Goal: Information Seeking & Learning: Learn about a topic

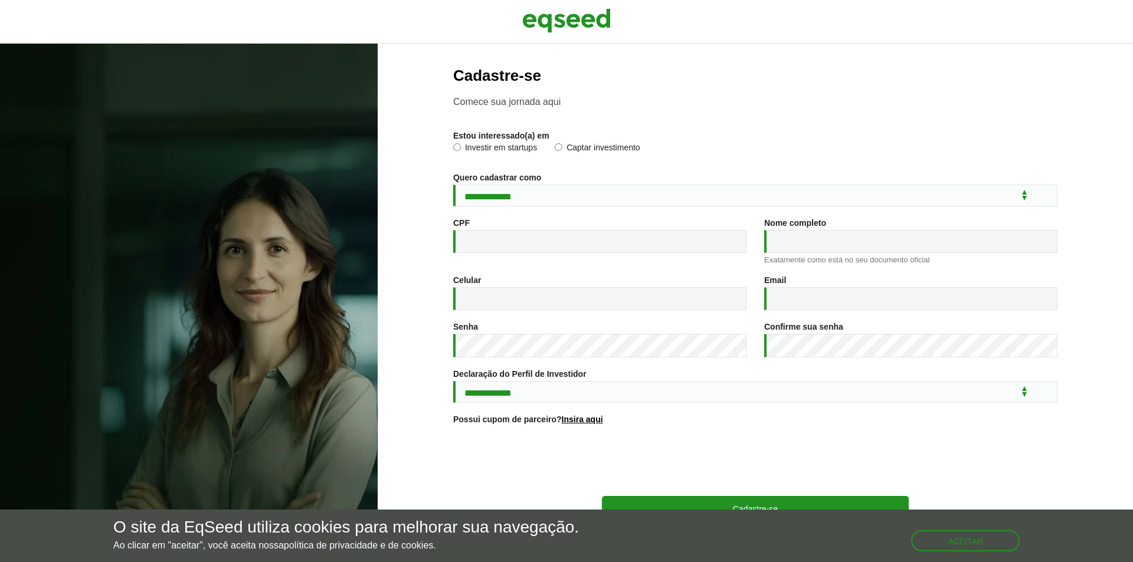
select select "***"
type input "**********"
click at [796, 245] on input "Nome completo *" at bounding box center [910, 241] width 293 height 23
click at [808, 244] on input "**********" at bounding box center [910, 241] width 293 height 23
type input "**********"
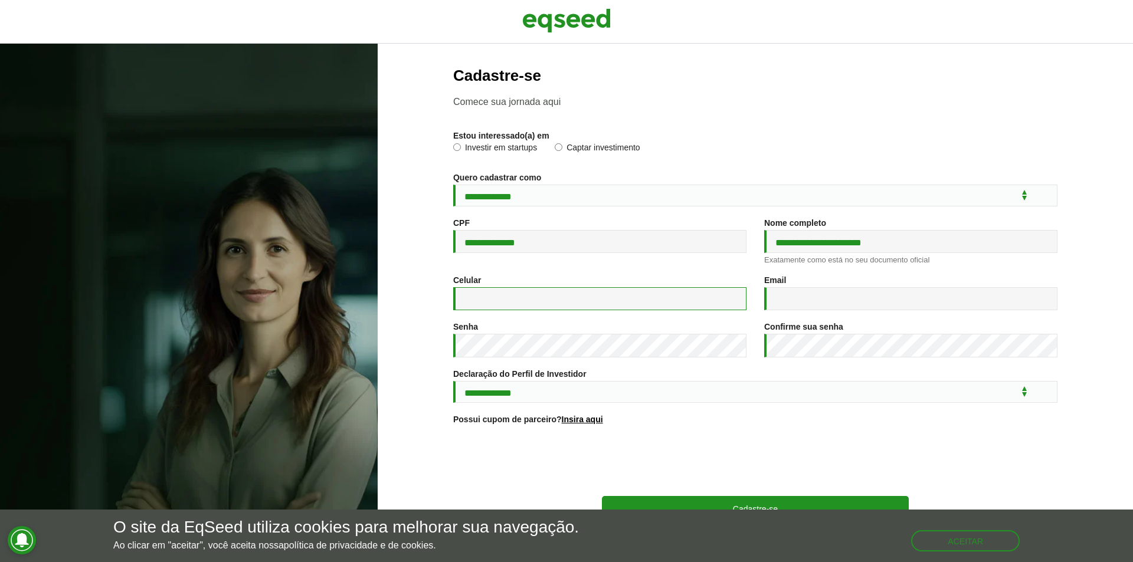
click at [606, 303] on input "Celular *" at bounding box center [599, 298] width 293 height 23
type input "**********"
click at [788, 301] on input "Email *" at bounding box center [910, 298] width 293 height 23
type input "**********"
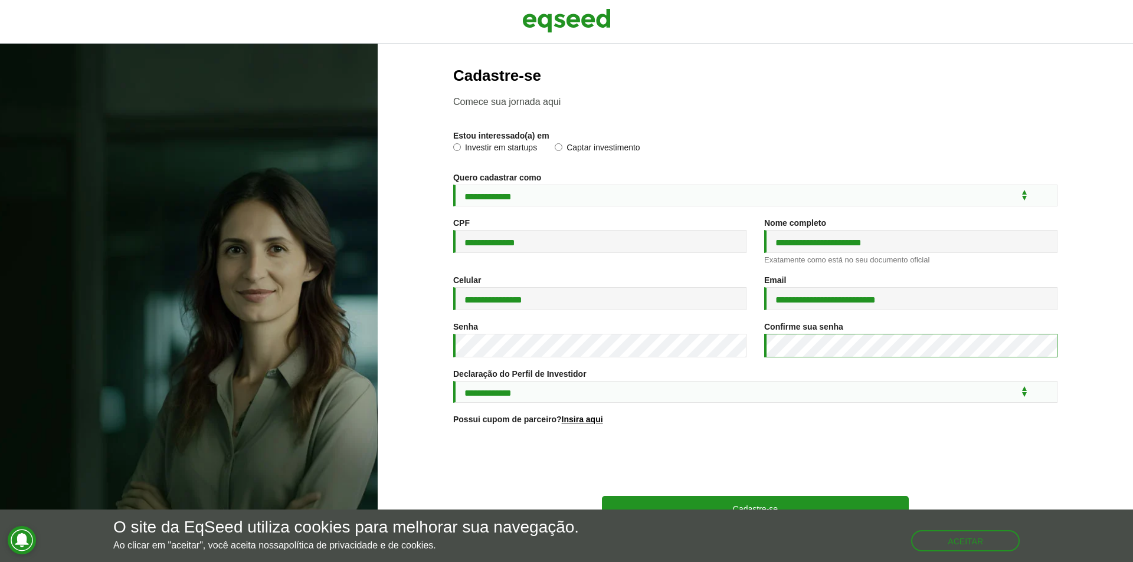
scroll to position [38, 0]
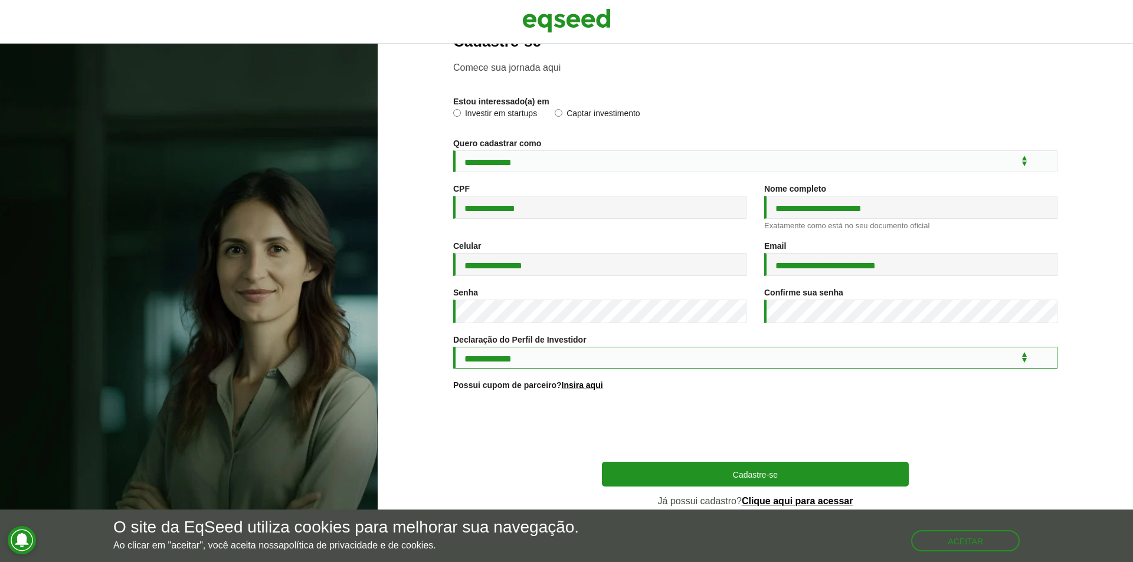
click at [519, 356] on select "**********" at bounding box center [755, 358] width 604 height 22
select select "***"
click at [453, 347] on select "**********" at bounding box center [755, 358] width 604 height 22
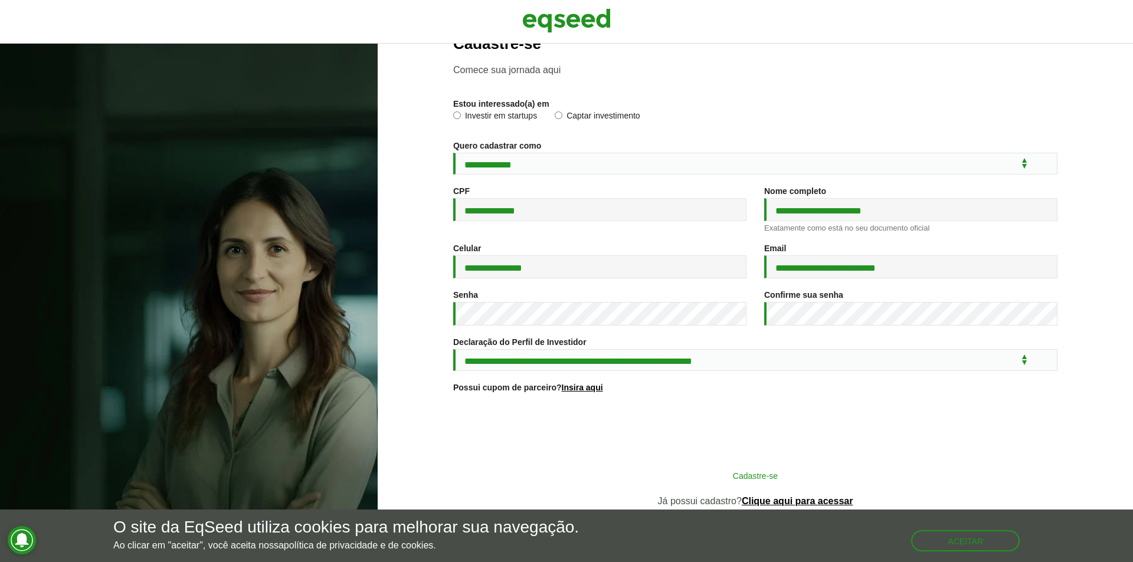
scroll to position [35, 0]
click at [718, 474] on button "Cadastre-se" at bounding box center [755, 476] width 307 height 22
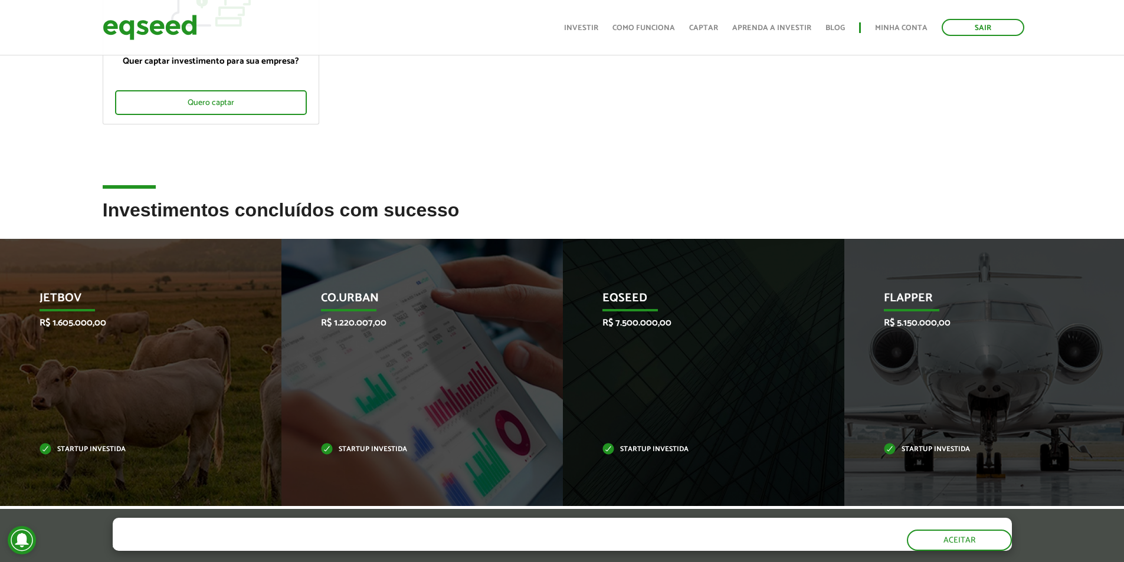
scroll to position [295, 0]
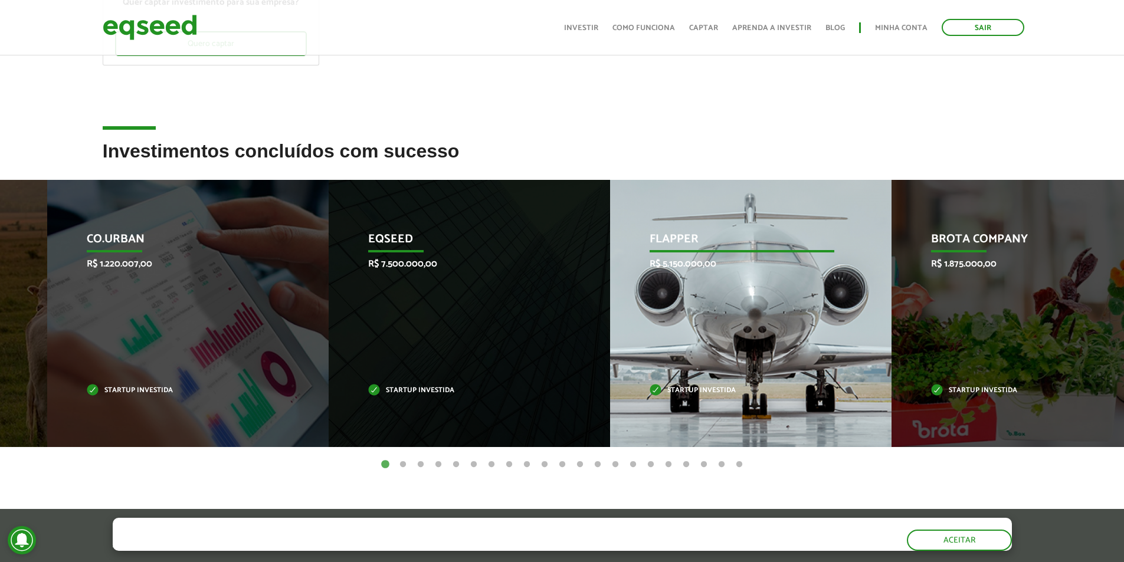
drag, startPoint x: 1088, startPoint y: 331, endPoint x: 681, endPoint y: 332, distance: 406.7
click at [682, 332] on div "Flapper R$ 5.150.000,00 Startup investida" at bounding box center [742, 313] width 264 height 267
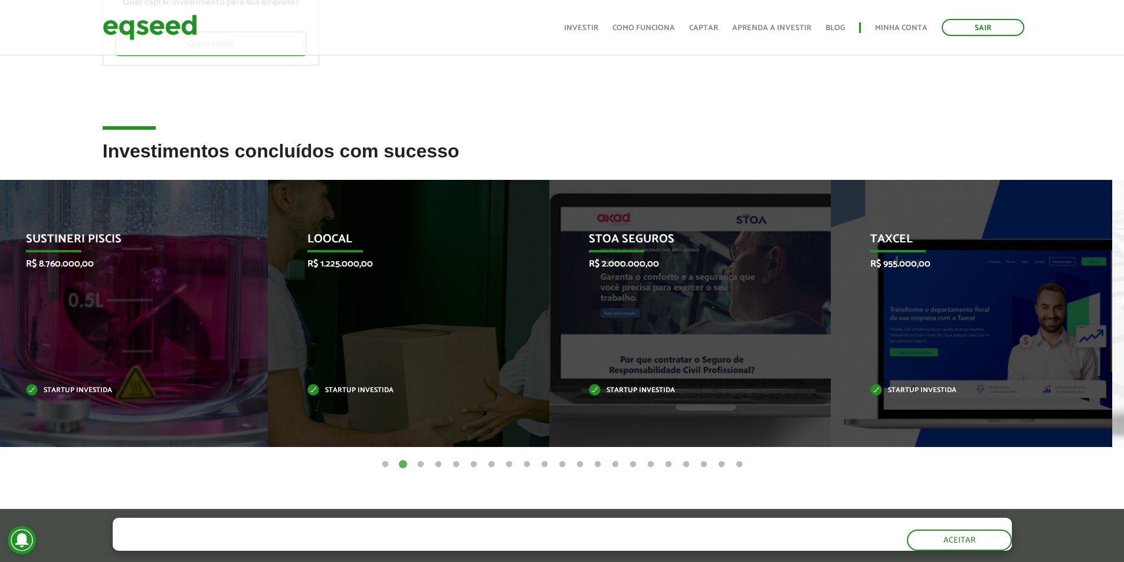
drag, startPoint x: 929, startPoint y: 329, endPoint x: 620, endPoint y: 332, distance: 309.3
click at [624, 330] on div "STOA Seguros R$ 2.000.000,00 Startup investida" at bounding box center [681, 313] width 264 height 267
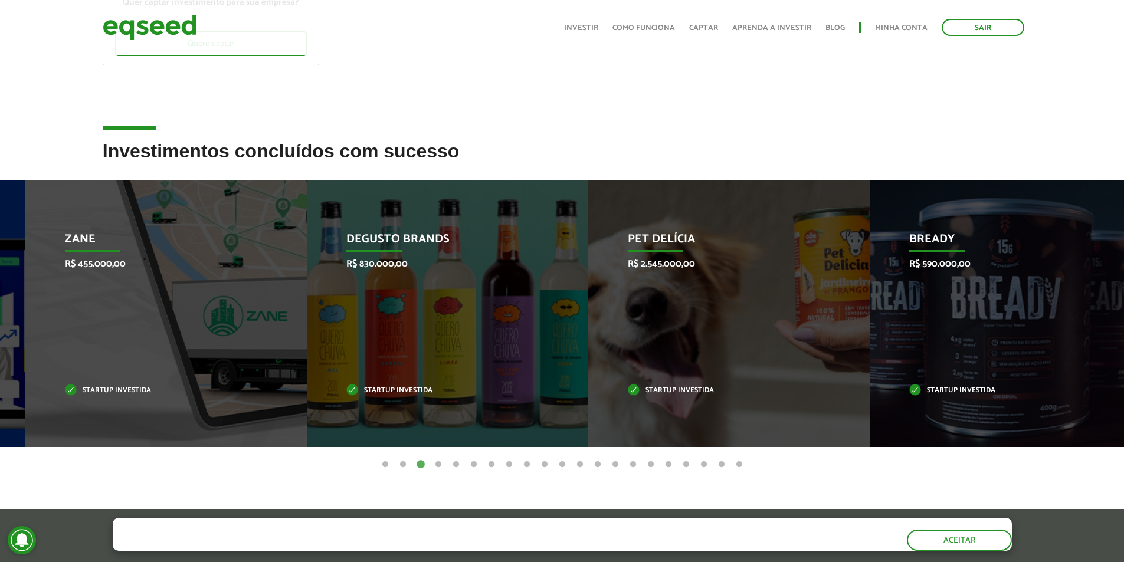
drag, startPoint x: 835, startPoint y: 338, endPoint x: 519, endPoint y: 339, distance: 316.4
click at [531, 339] on li "Degusto Brands R$ 830.000,00 Startup investida" at bounding box center [448, 313] width 282 height 267
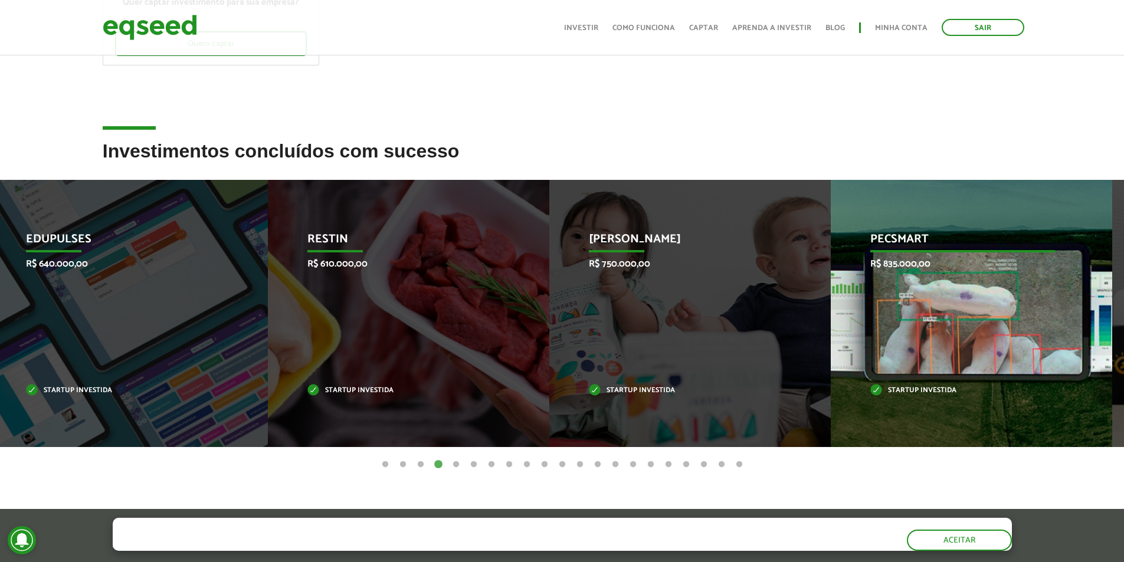
drag, startPoint x: 691, startPoint y: 337, endPoint x: 350, endPoint y: 346, distance: 340.7
click at [384, 346] on div "Restin R$ 610.000,00 Startup investida" at bounding box center [400, 313] width 264 height 267
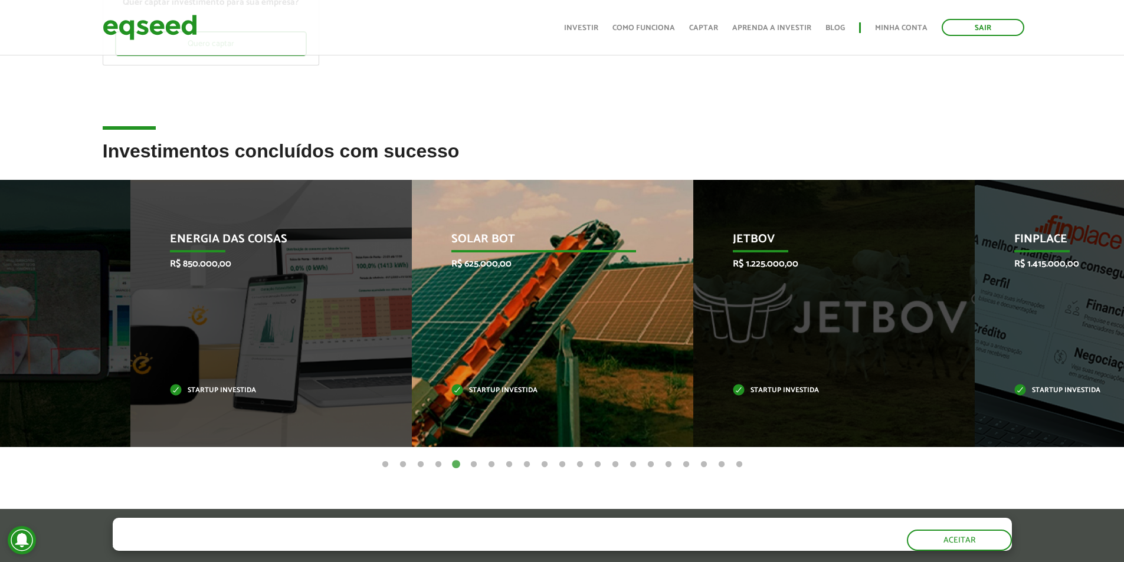
drag, startPoint x: 601, startPoint y: 356, endPoint x: 367, endPoint y: 356, distance: 233.7
click at [412, 356] on div "Solar Bot R$ 625.000,00 Startup investida" at bounding box center [544, 313] width 264 height 267
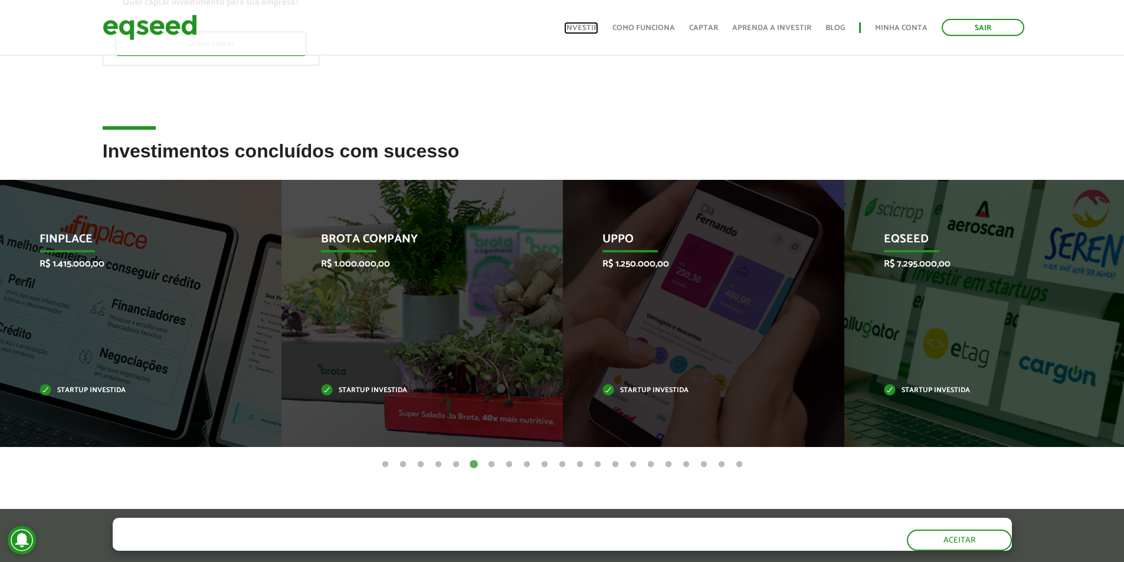
click at [587, 28] on link "Investir" at bounding box center [581, 28] width 34 height 8
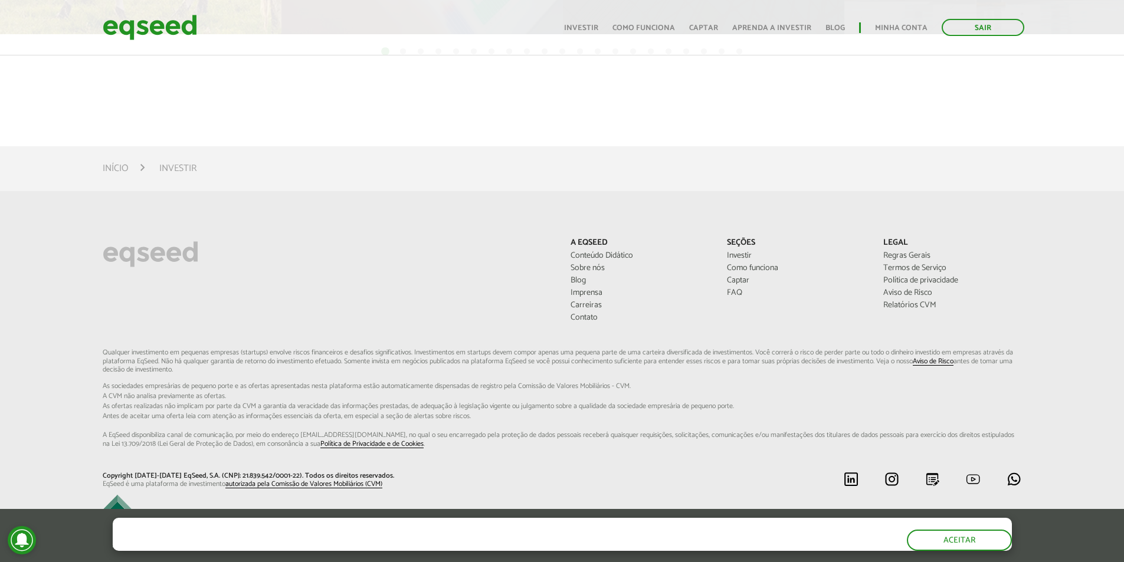
scroll to position [738, 0]
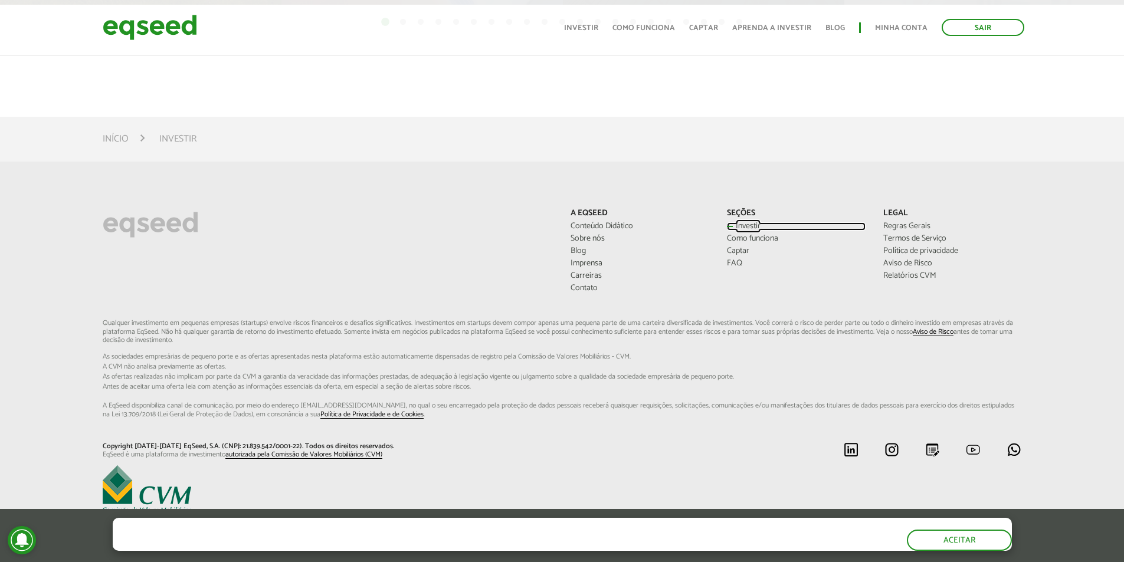
click at [742, 227] on link "Investir" at bounding box center [796, 227] width 139 height 8
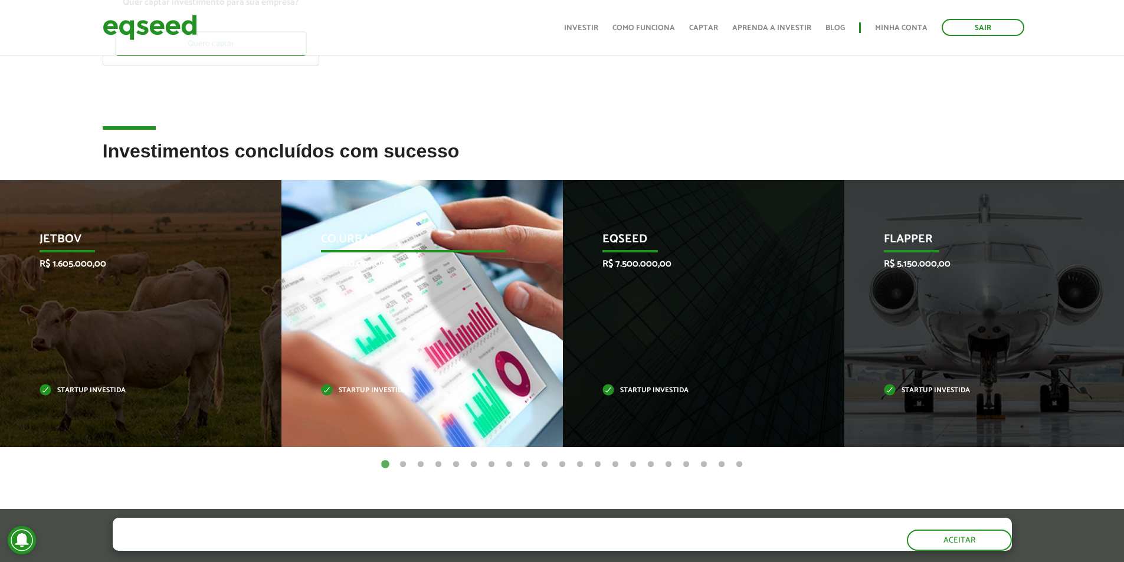
scroll to position [354, 0]
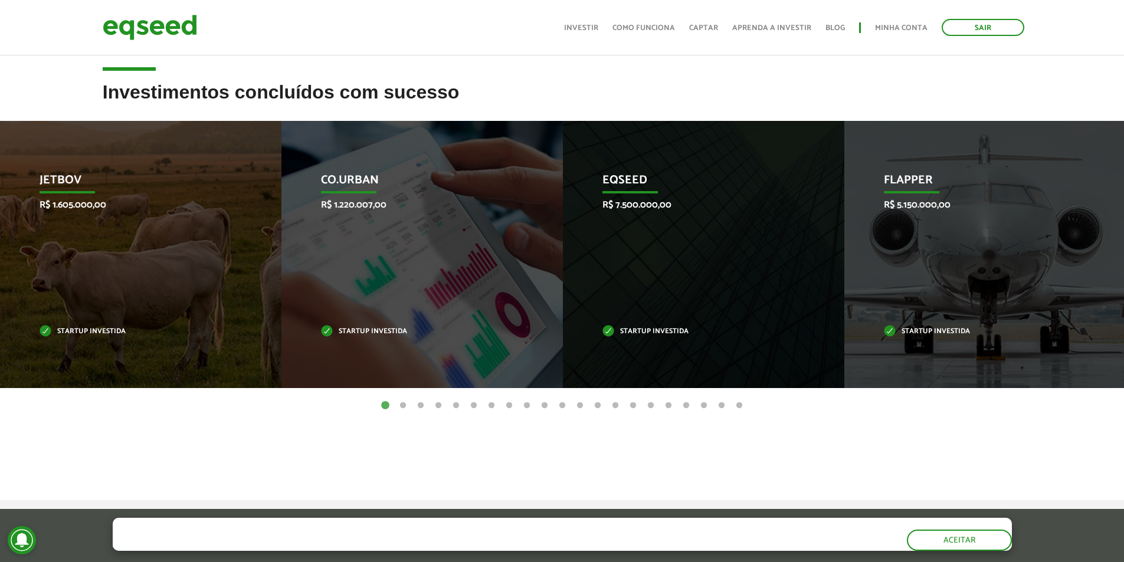
click at [401, 407] on button "2" at bounding box center [403, 406] width 12 height 12
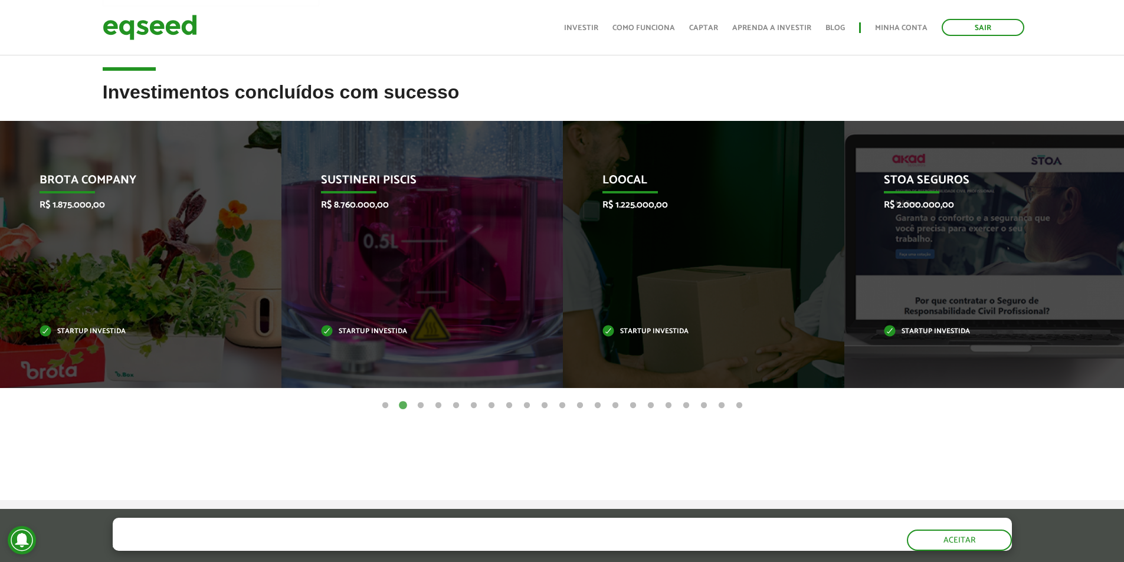
click at [420, 405] on button "3" at bounding box center [421, 406] width 12 height 12
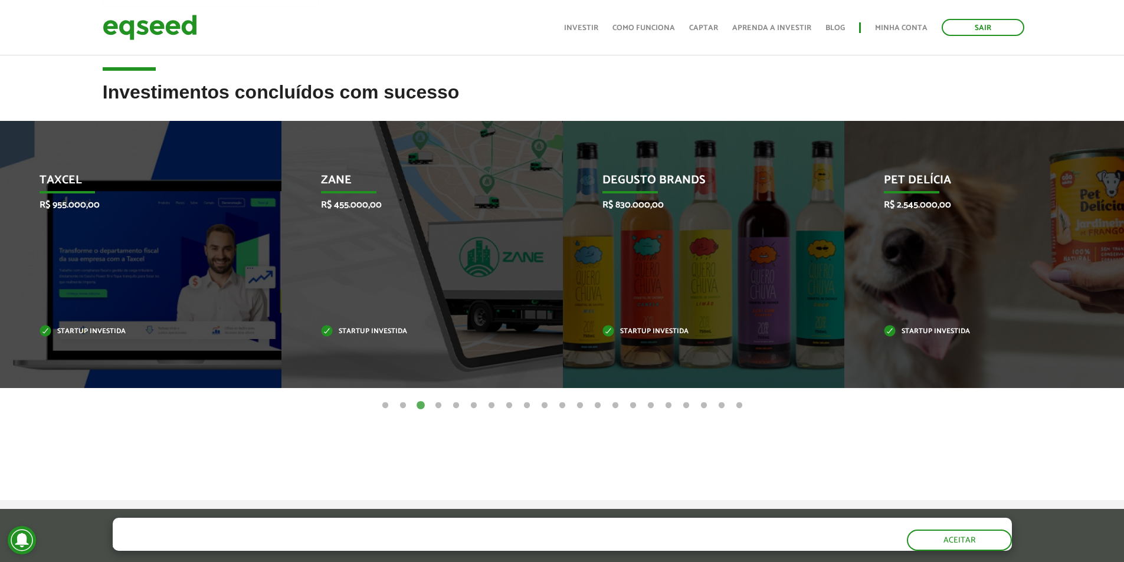
click at [436, 406] on button "4" at bounding box center [439, 406] width 12 height 12
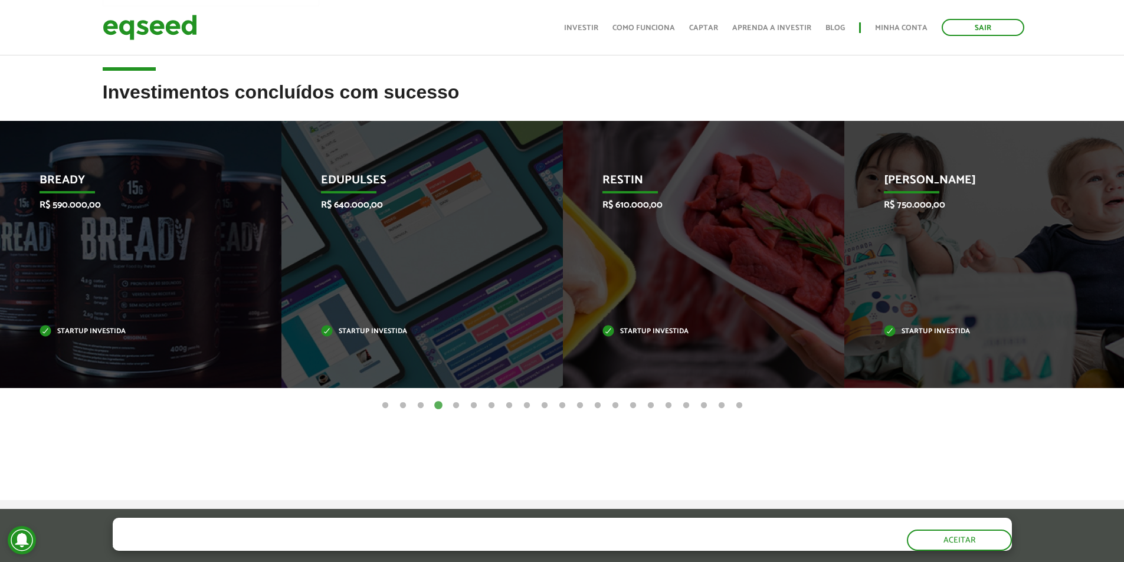
click at [454, 408] on button "5" at bounding box center [456, 406] width 12 height 12
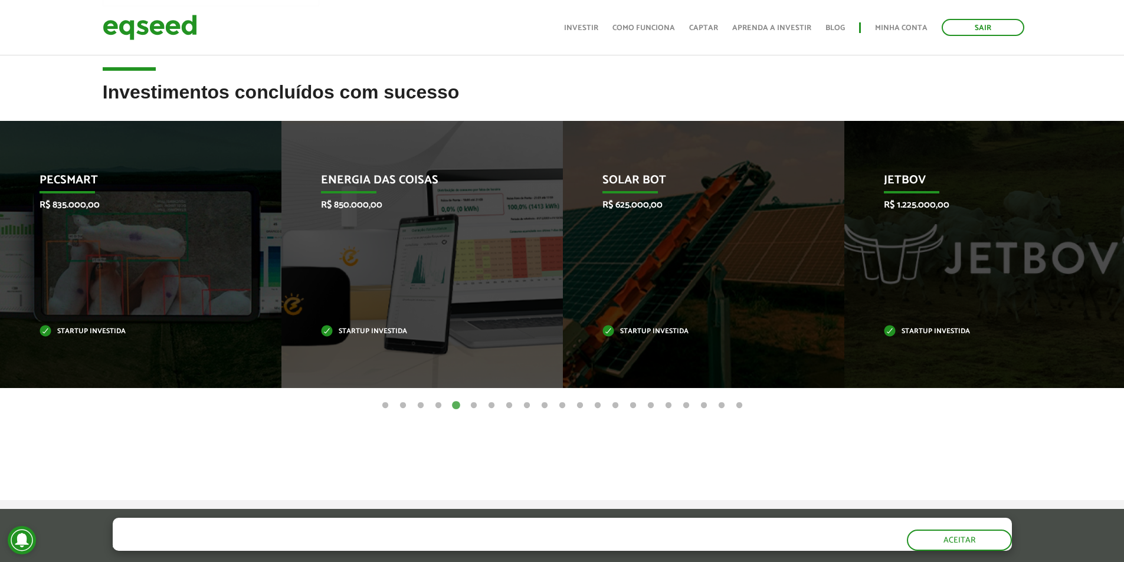
click at [579, 405] on button "12" at bounding box center [580, 406] width 12 height 12
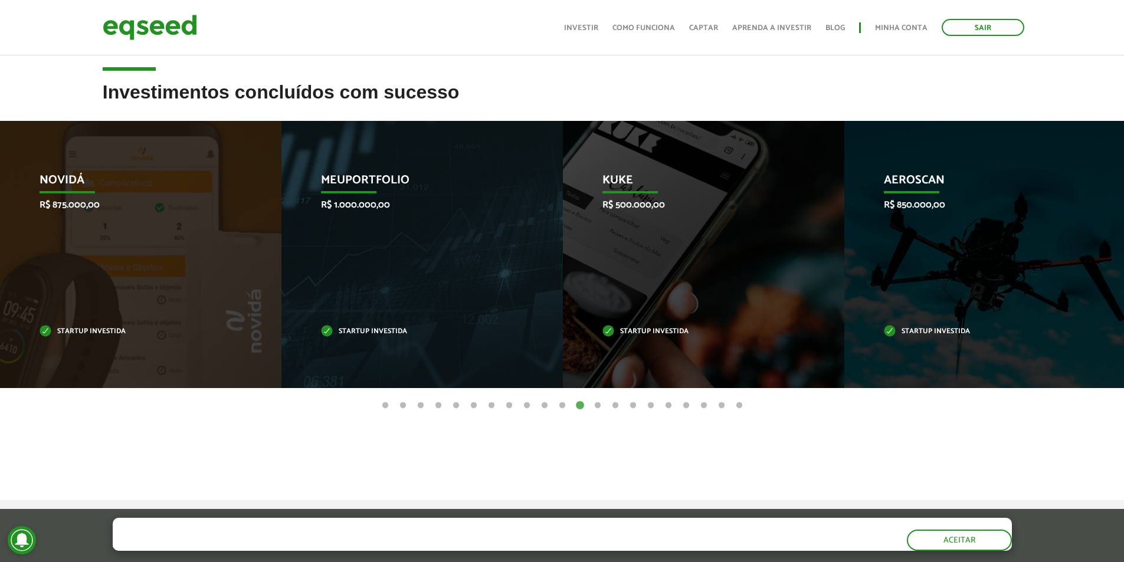
click at [598, 407] on button "13" at bounding box center [598, 406] width 12 height 12
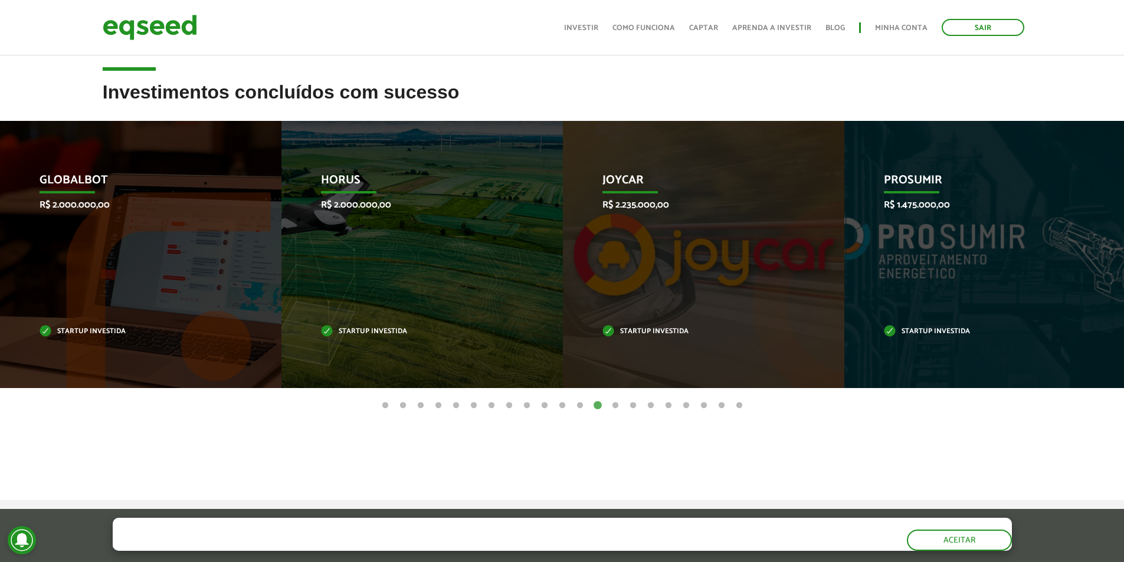
click at [613, 405] on button "14" at bounding box center [616, 406] width 12 height 12
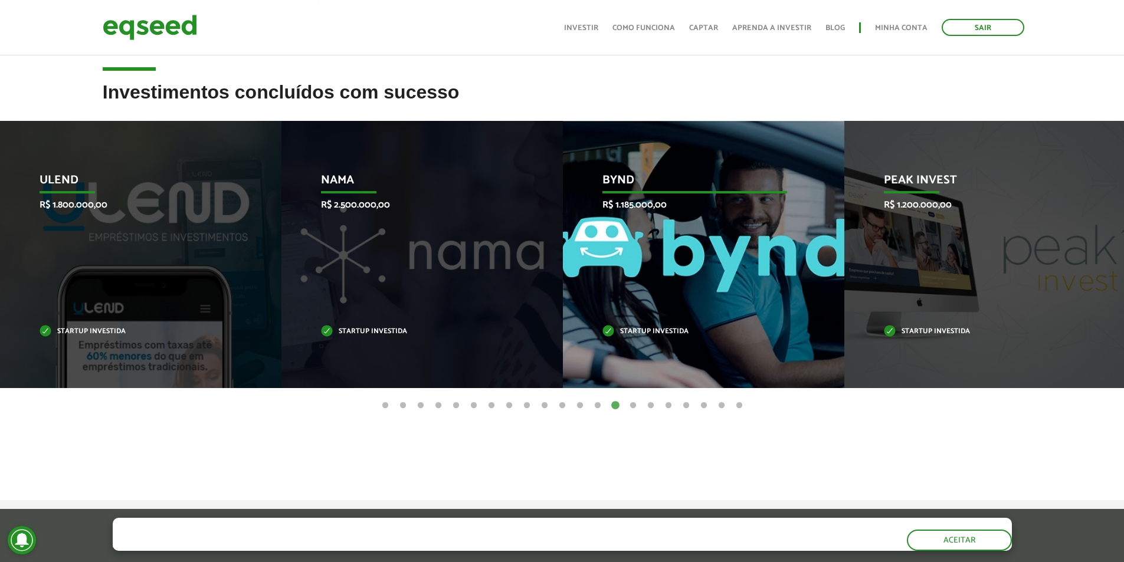
click at [670, 266] on div "Bynd R$ 1.185.000,00 Startup investida" at bounding box center [695, 254] width 264 height 267
click at [646, 303] on div "Bynd R$ 1.185.000,00 Startup investida" at bounding box center [695, 254] width 264 height 267
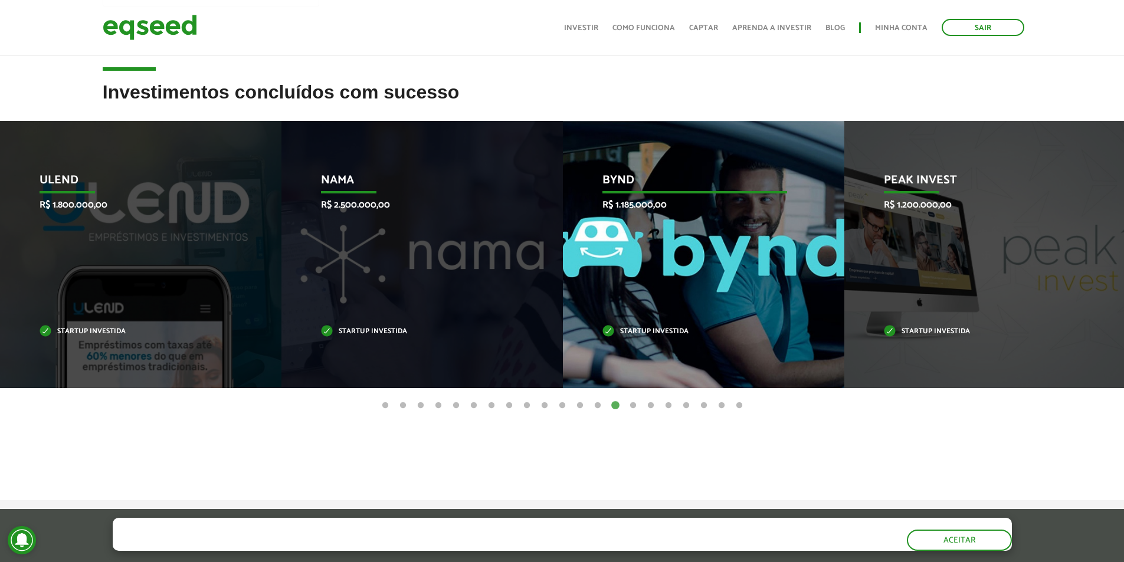
click at [656, 291] on div "Bynd R$ 1.185.000,00 Startup investida" at bounding box center [695, 254] width 264 height 267
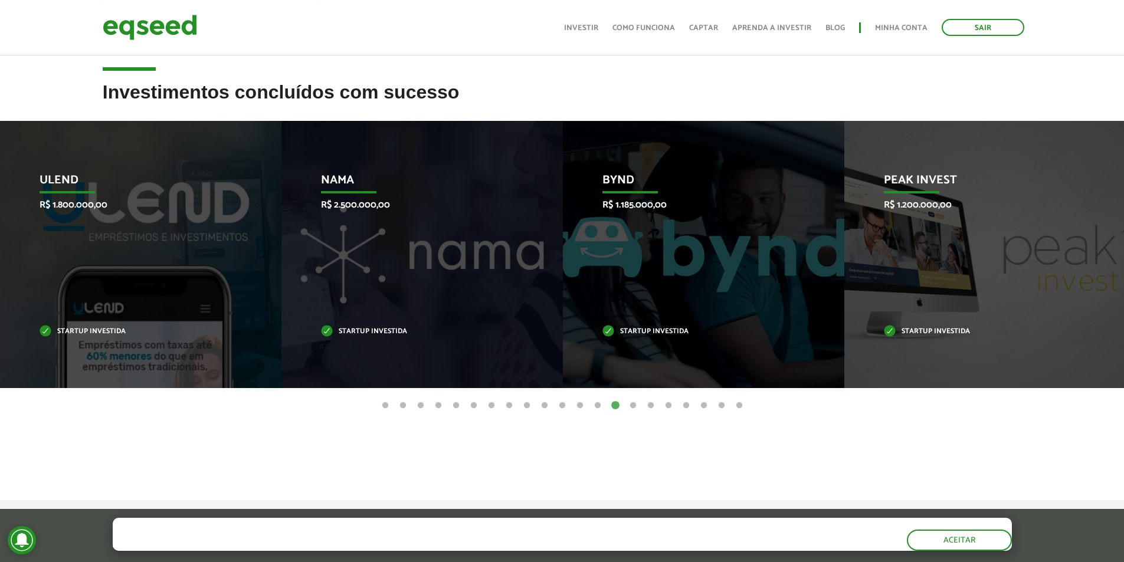
click at [632, 406] on button "15" at bounding box center [633, 406] width 12 height 12
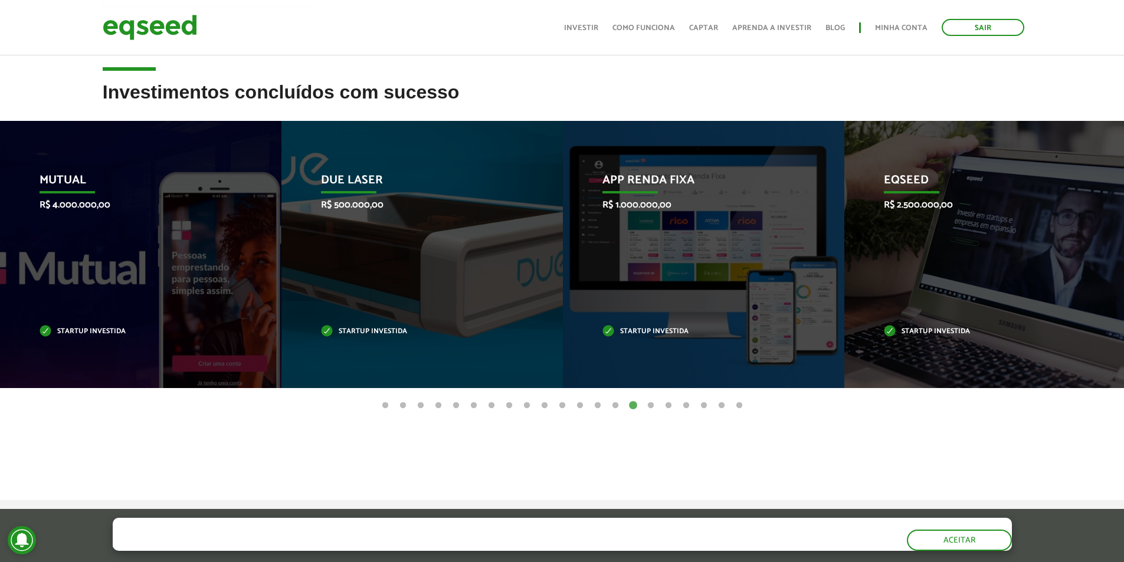
click at [652, 406] on button "16" at bounding box center [651, 406] width 12 height 12
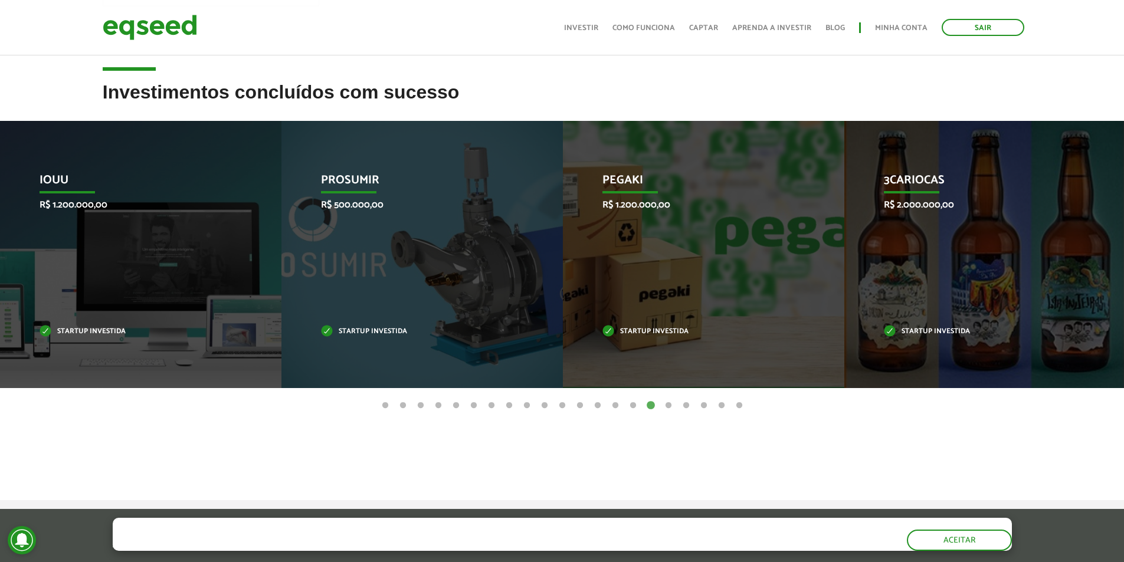
click at [669, 407] on button "17" at bounding box center [669, 406] width 12 height 12
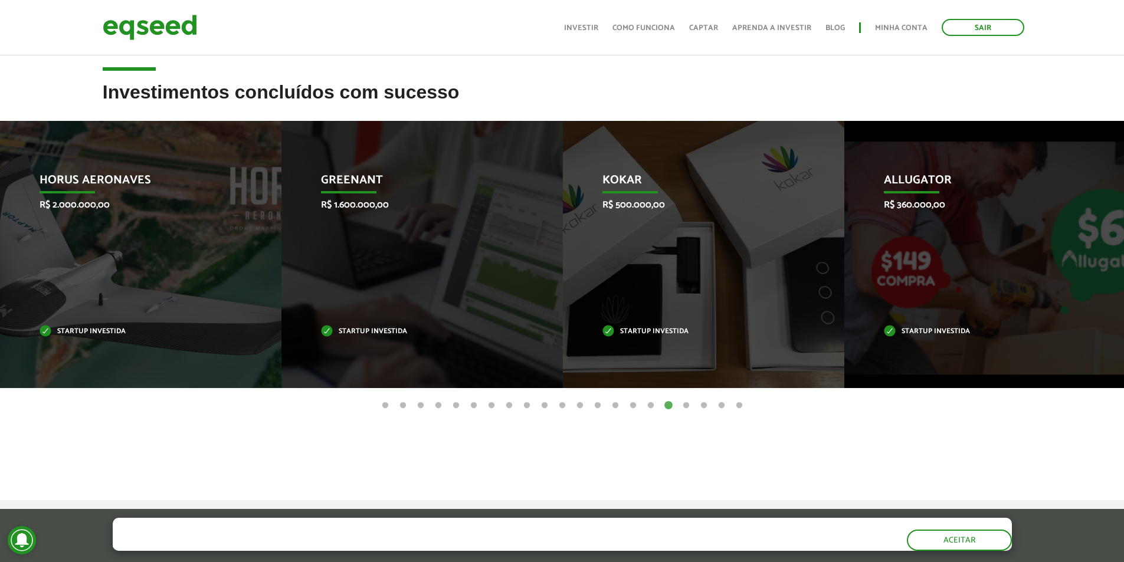
click at [686, 408] on button "18" at bounding box center [687, 406] width 12 height 12
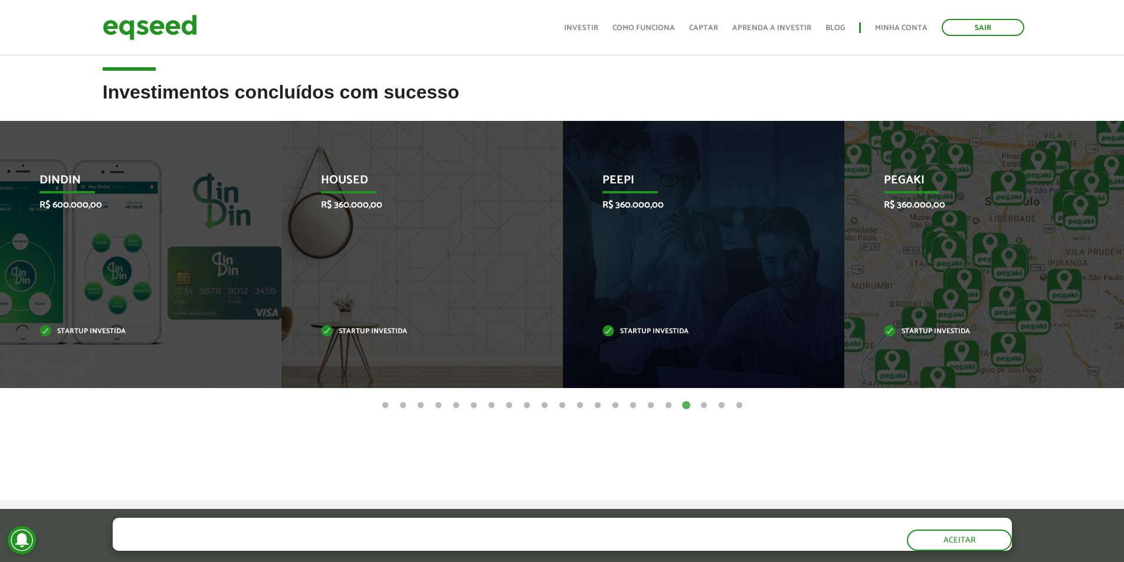
click at [702, 405] on button "19" at bounding box center [704, 406] width 12 height 12
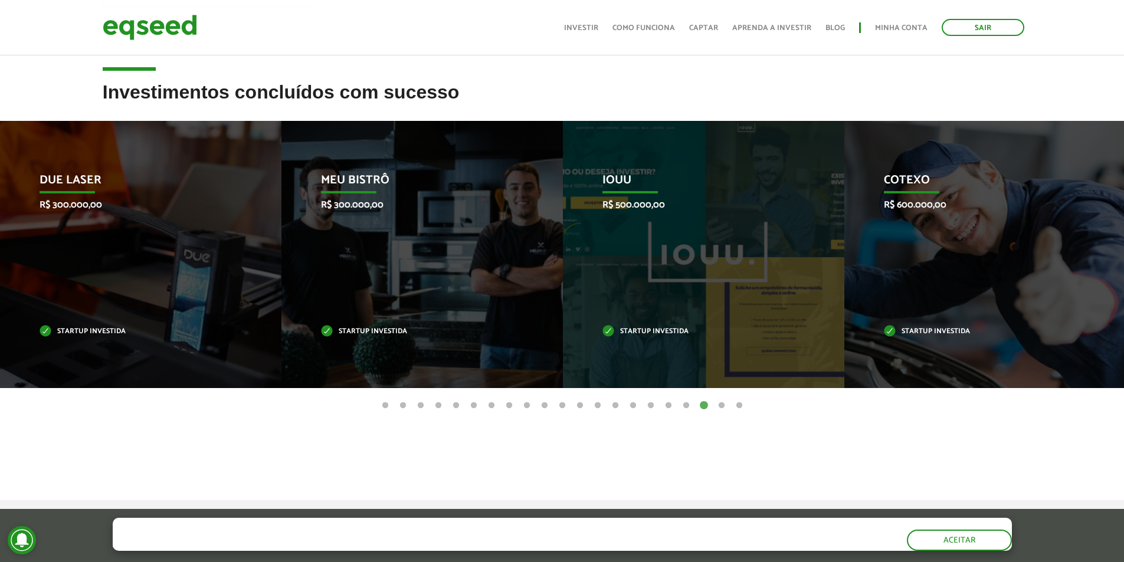
click at [720, 406] on button "20" at bounding box center [722, 406] width 12 height 12
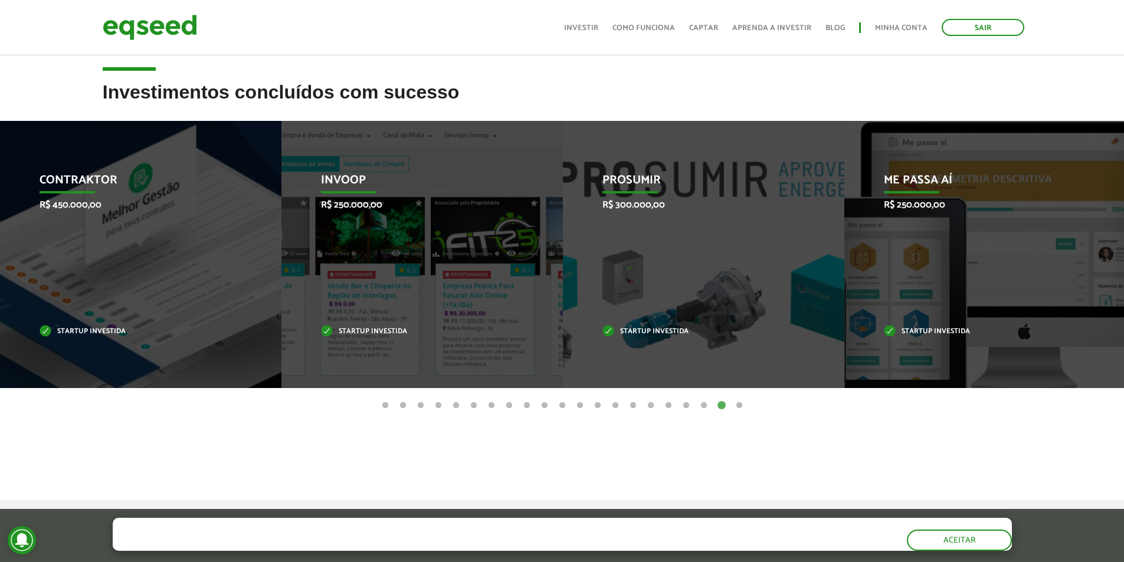
click at [740, 406] on button "21" at bounding box center [740, 406] width 12 height 12
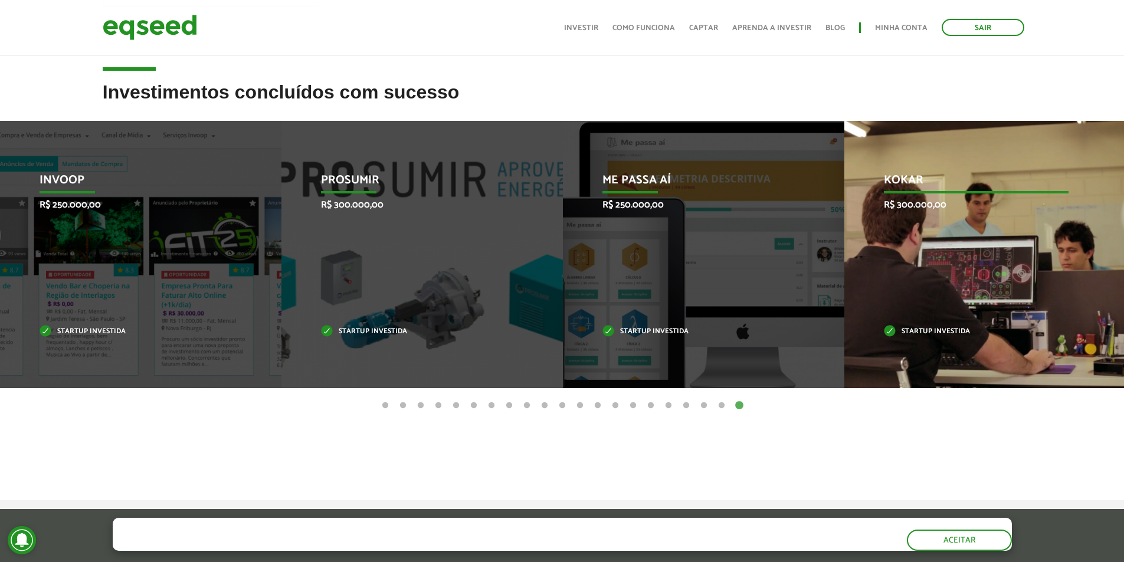
click at [904, 260] on div "Kokar R$ 300.000,00 Startup investida" at bounding box center [977, 254] width 264 height 267
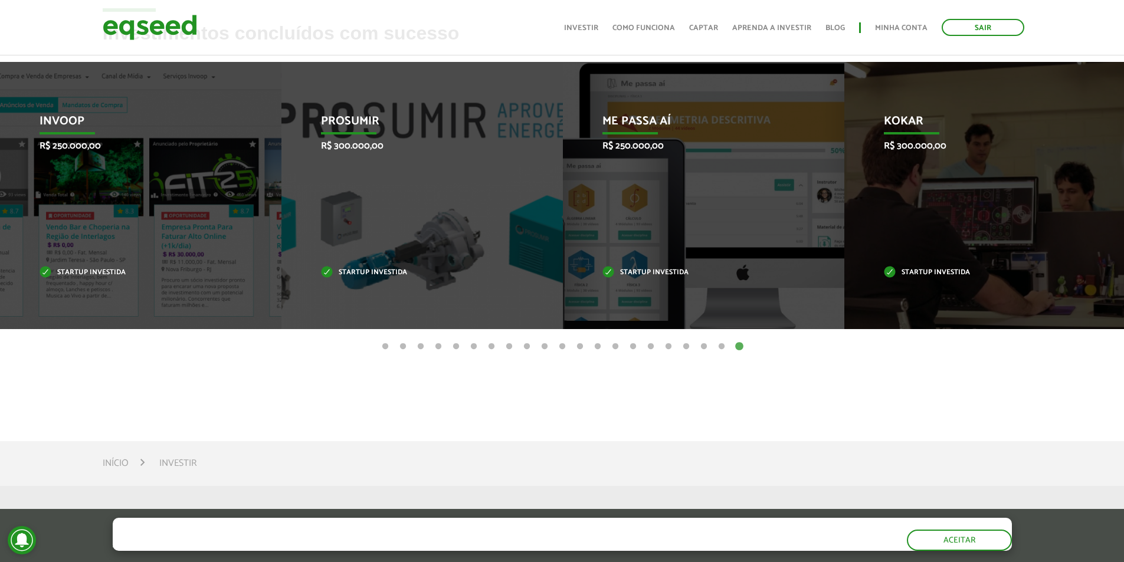
scroll to position [531, 0]
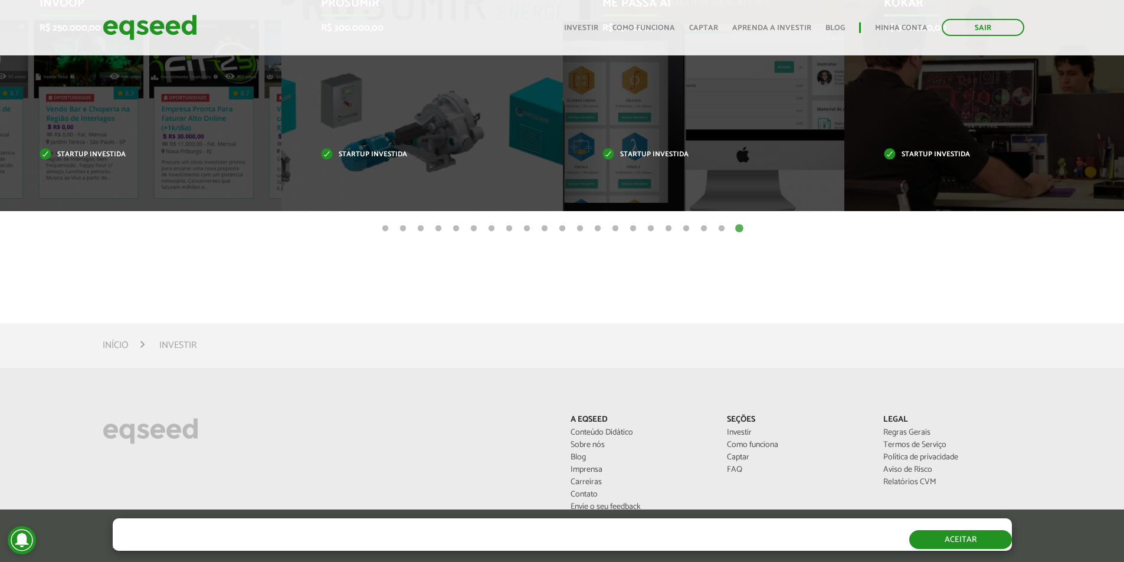
click at [936, 545] on button "Aceitar" at bounding box center [961, 540] width 103 height 19
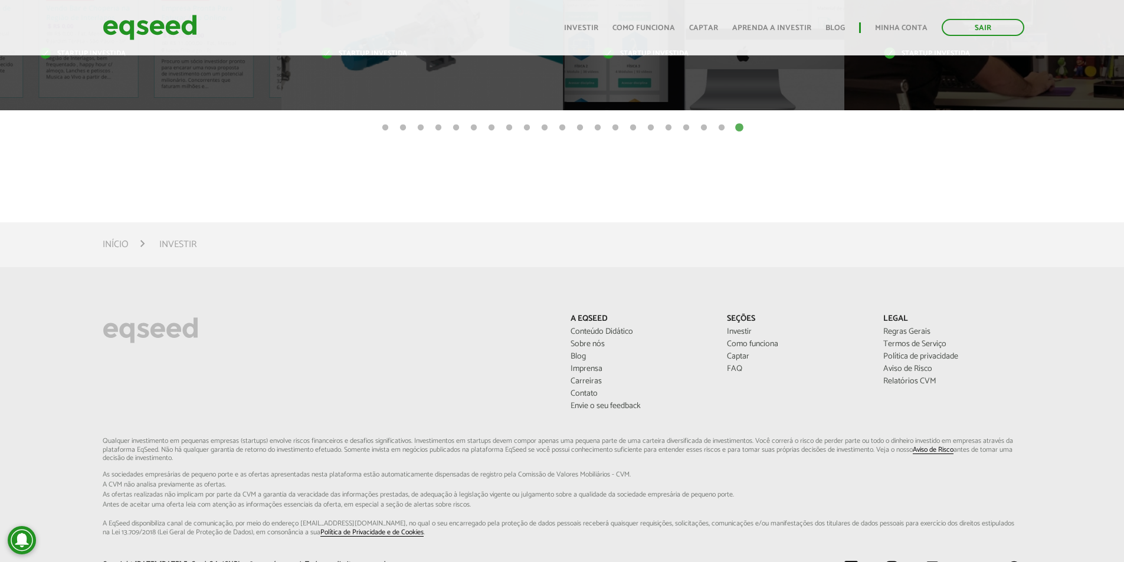
scroll to position [396, 0]
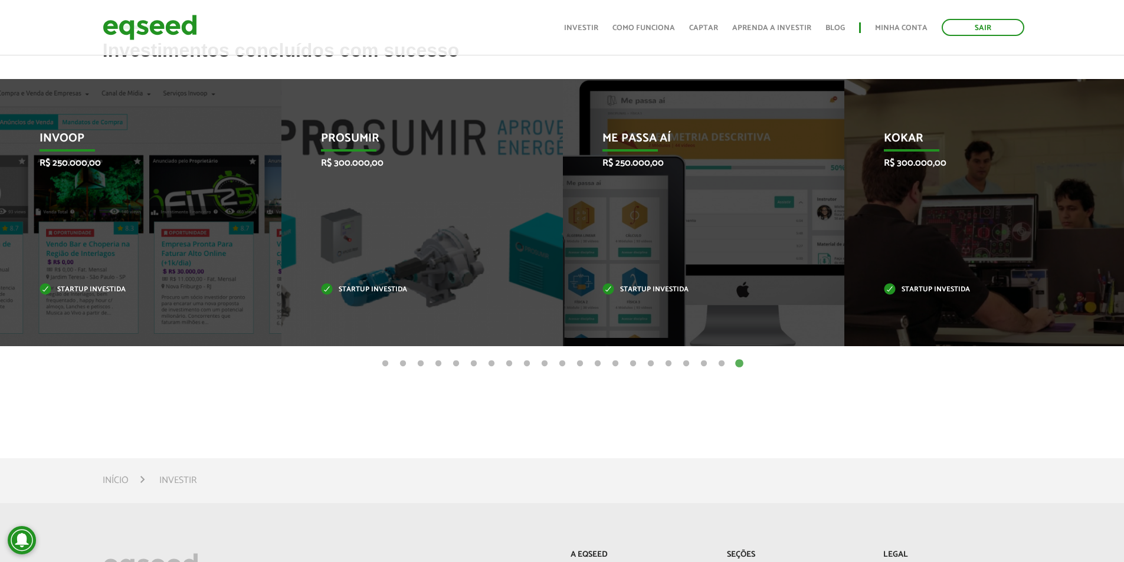
click at [385, 361] on button "1" at bounding box center [386, 364] width 12 height 12
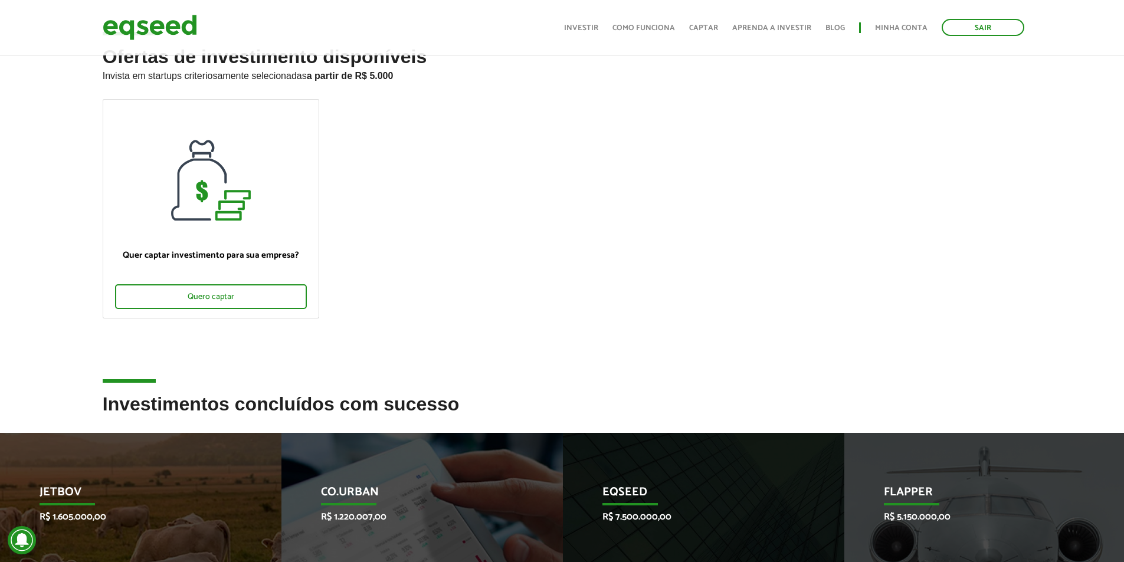
scroll to position [0, 0]
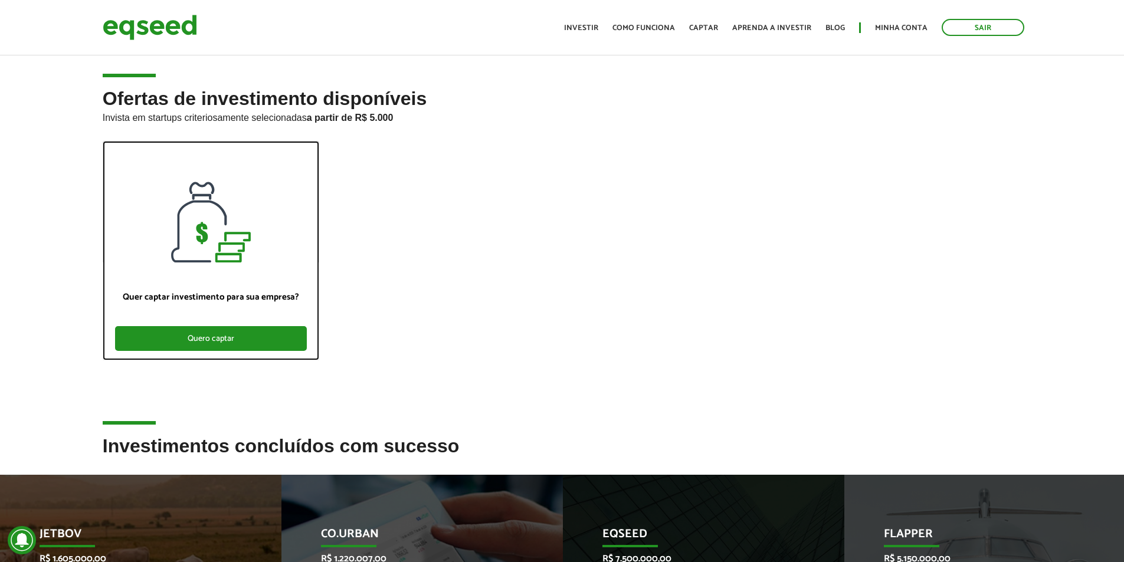
click at [207, 333] on div "Quero captar" at bounding box center [211, 338] width 192 height 25
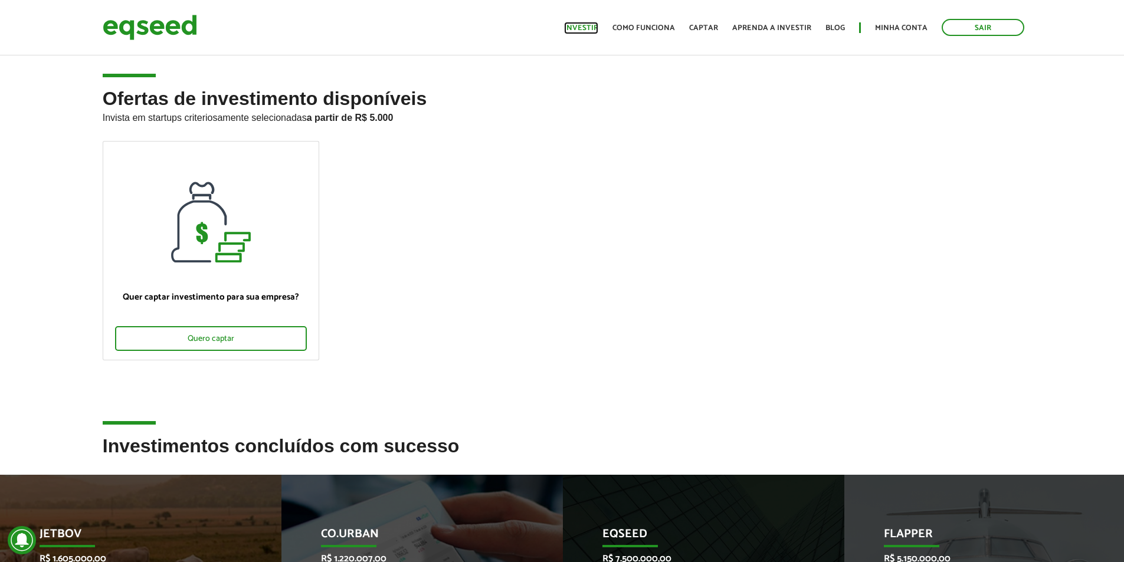
click at [588, 24] on link "Investir" at bounding box center [581, 28] width 34 height 8
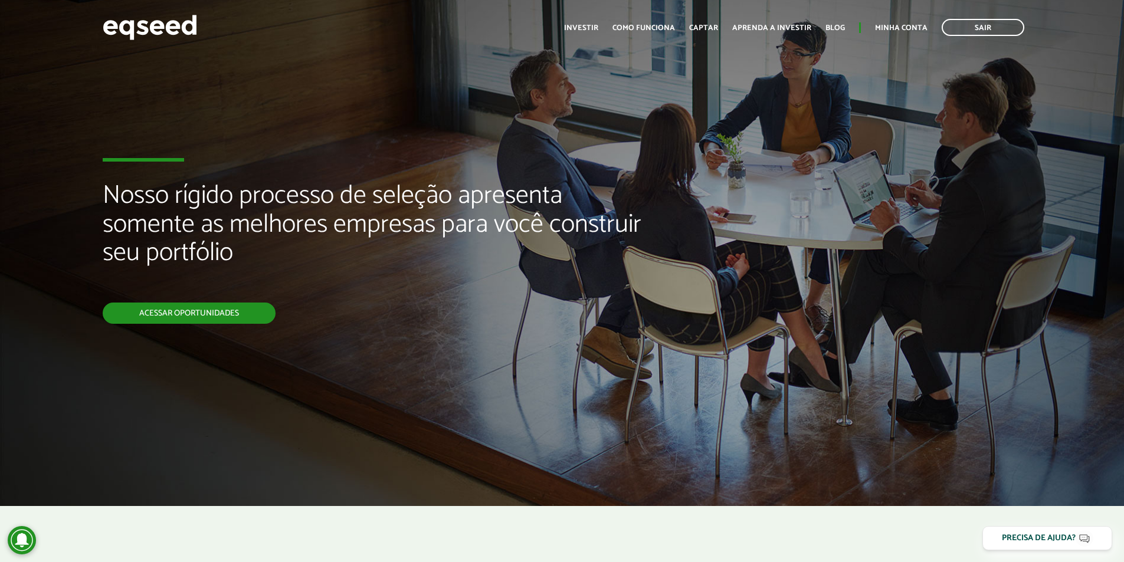
click at [220, 309] on link "Acessar oportunidades" at bounding box center [189, 313] width 173 height 21
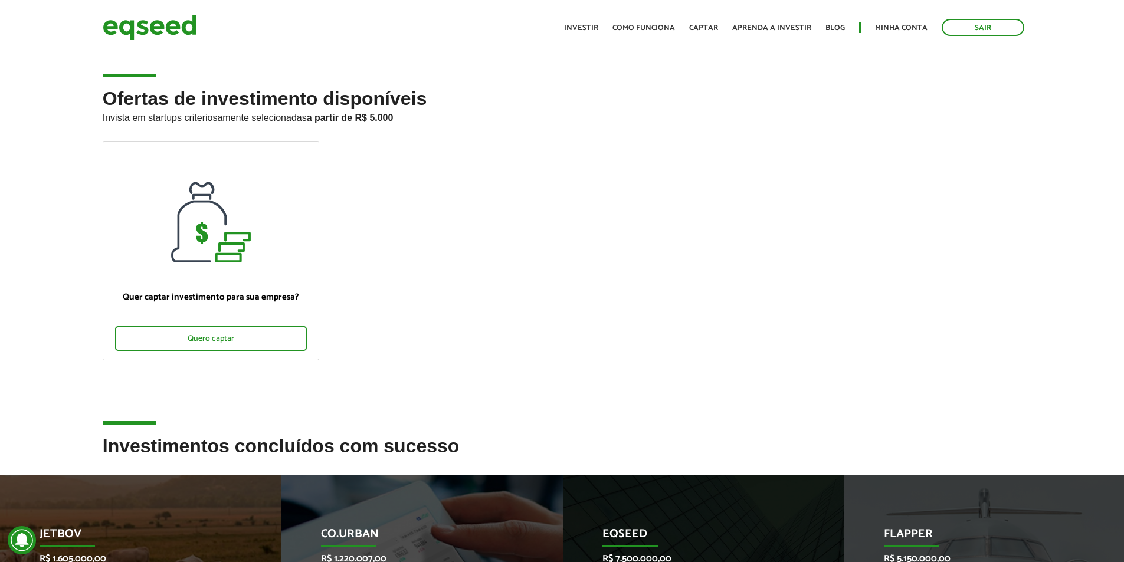
click at [202, 179] on ul "Quer captar investimento para sua empresa? Quero captar" at bounding box center [562, 261] width 937 height 240
click at [658, 30] on link "Como funciona" at bounding box center [644, 28] width 63 height 8
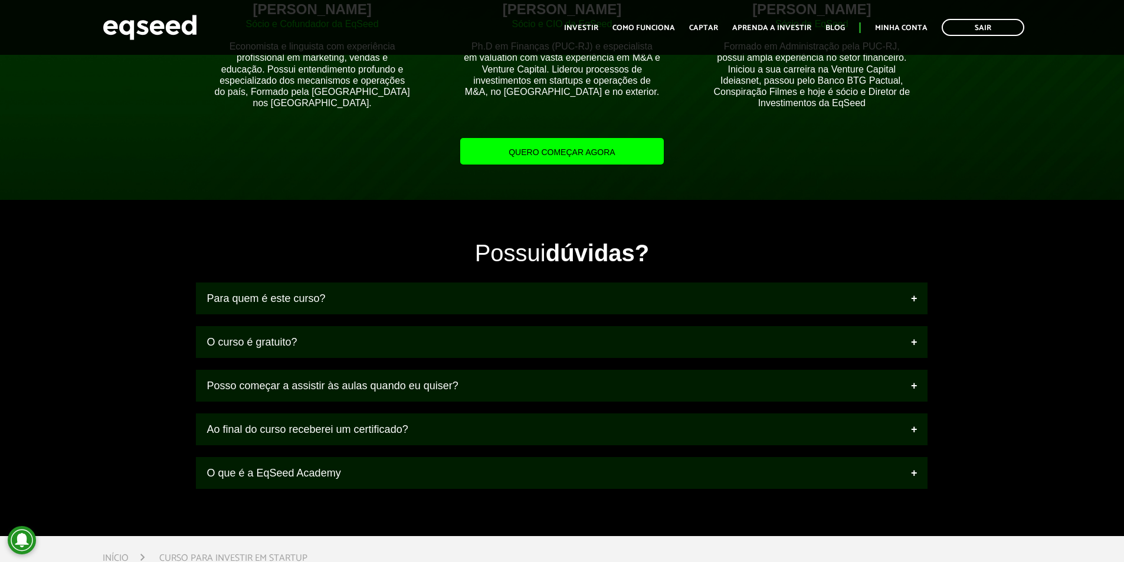
scroll to position [1239, 0]
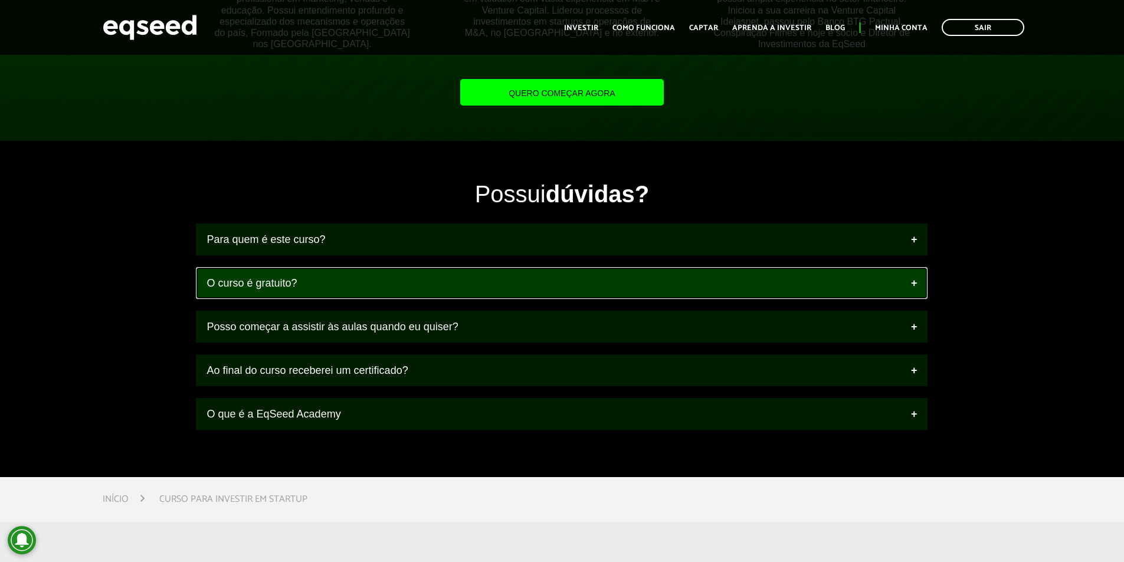
click at [912, 280] on link "O curso é gratuito?" at bounding box center [562, 283] width 732 height 32
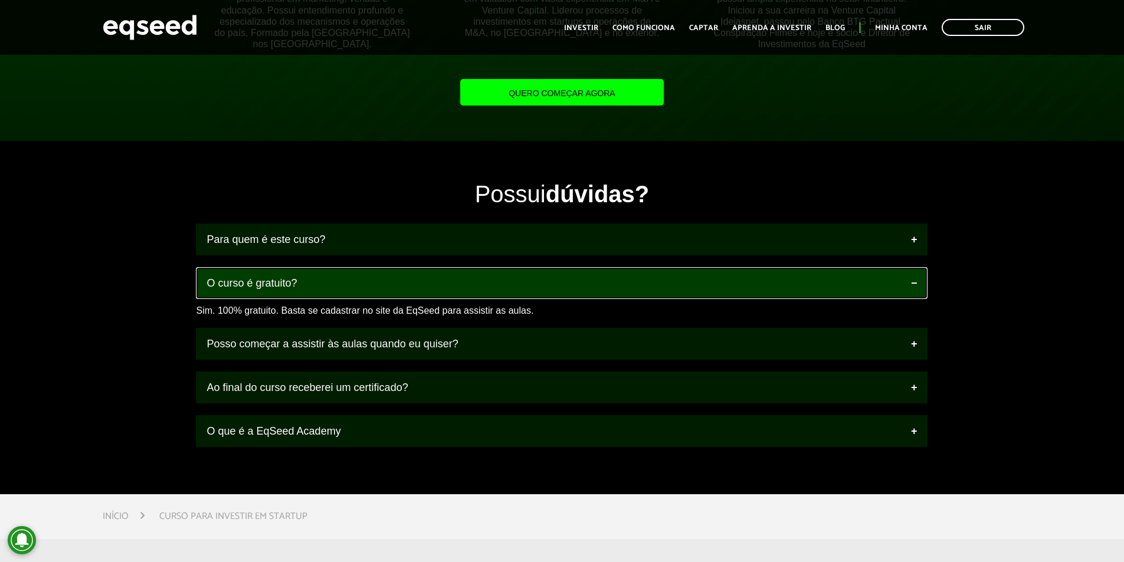
click at [912, 282] on link "O curso é gratuito?" at bounding box center [562, 283] width 732 height 32
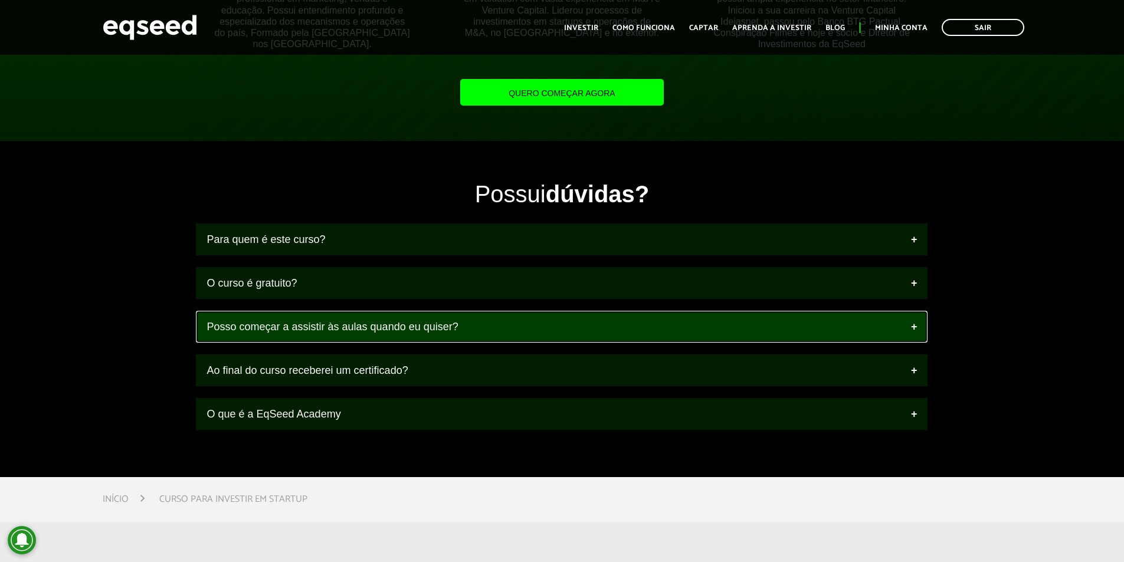
click at [916, 323] on link "Posso começar a assistir às aulas quando eu quiser?" at bounding box center [562, 327] width 732 height 32
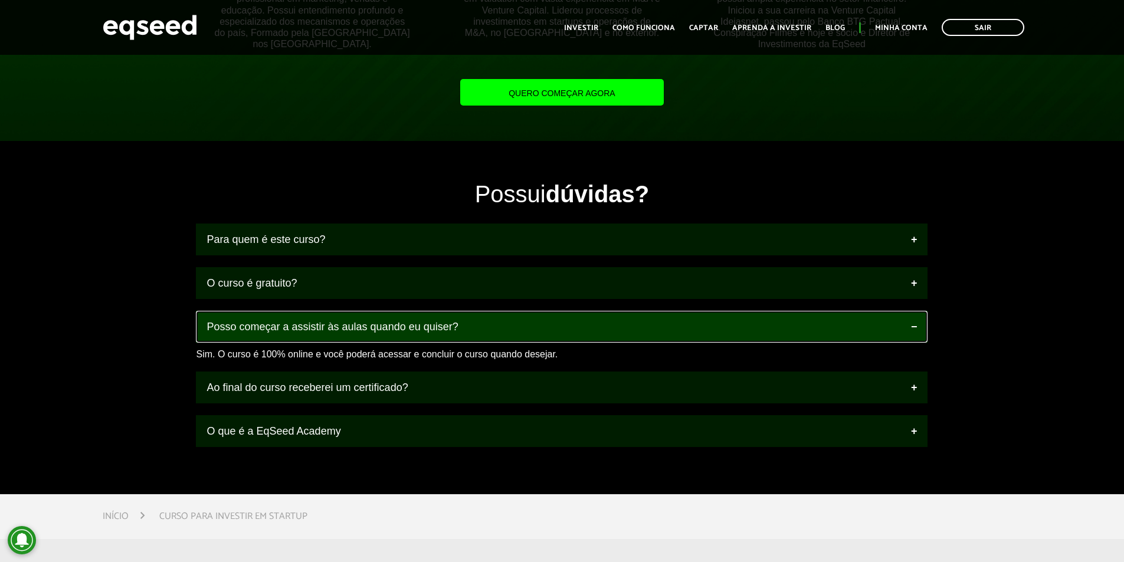
click at [916, 323] on link "Posso começar a assistir às aulas quando eu quiser?" at bounding box center [562, 327] width 732 height 32
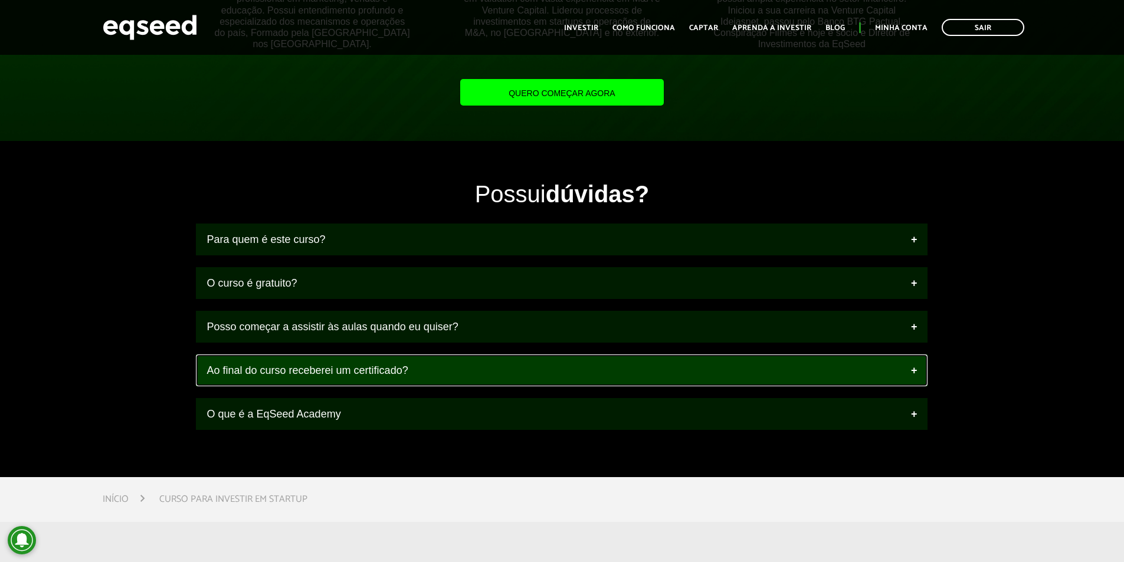
click at [917, 365] on link "Ao final do curso receberei um certificado?" at bounding box center [562, 371] width 732 height 32
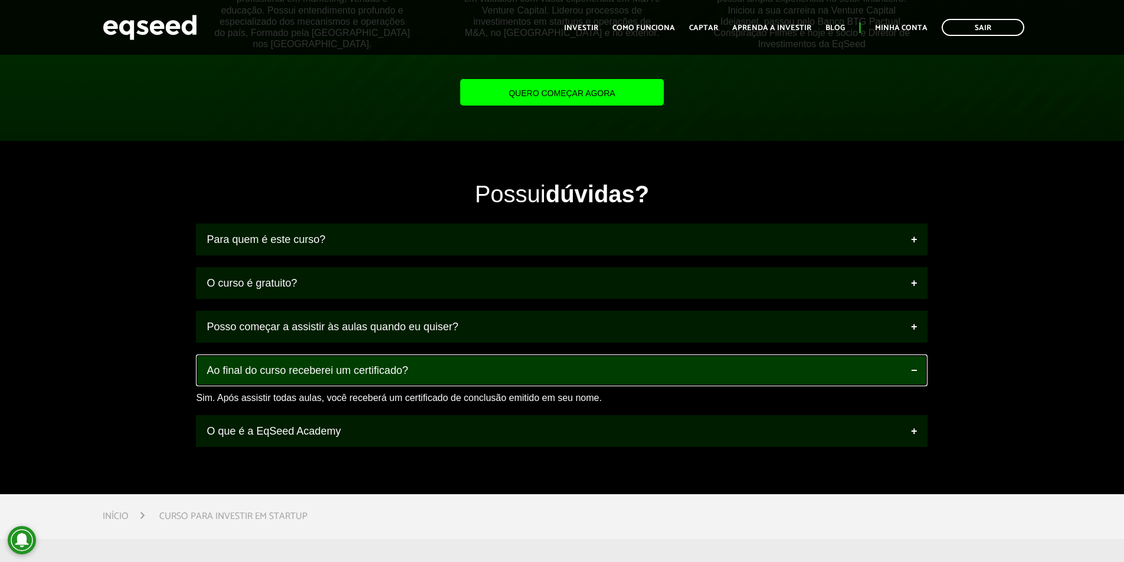
click at [917, 365] on link "Ao final do curso receberei um certificado?" at bounding box center [562, 371] width 732 height 32
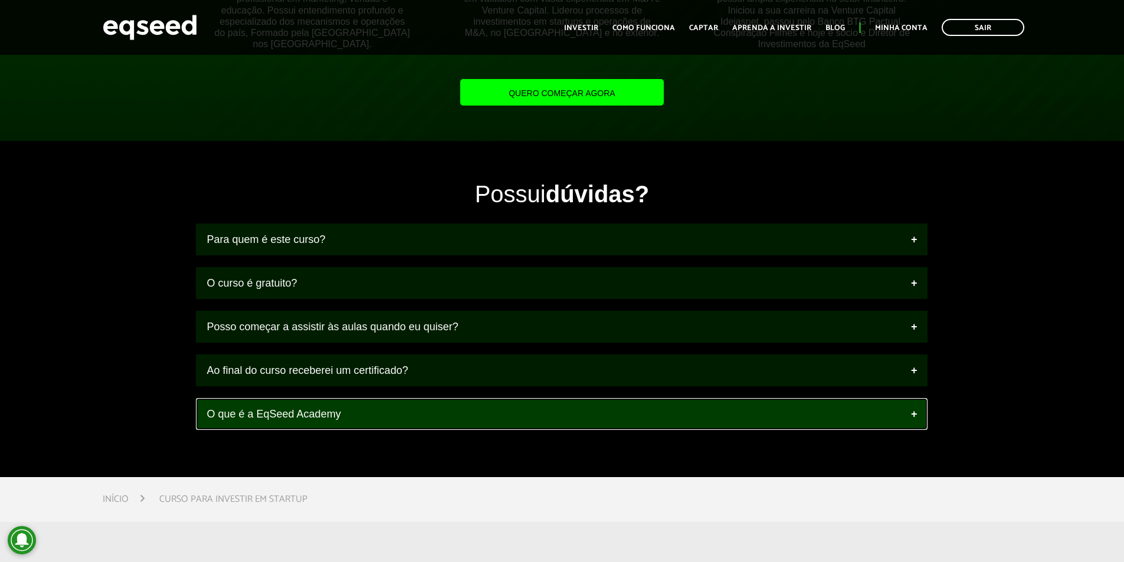
click at [914, 416] on link "O que é a EqSeed Academy" at bounding box center [562, 414] width 732 height 32
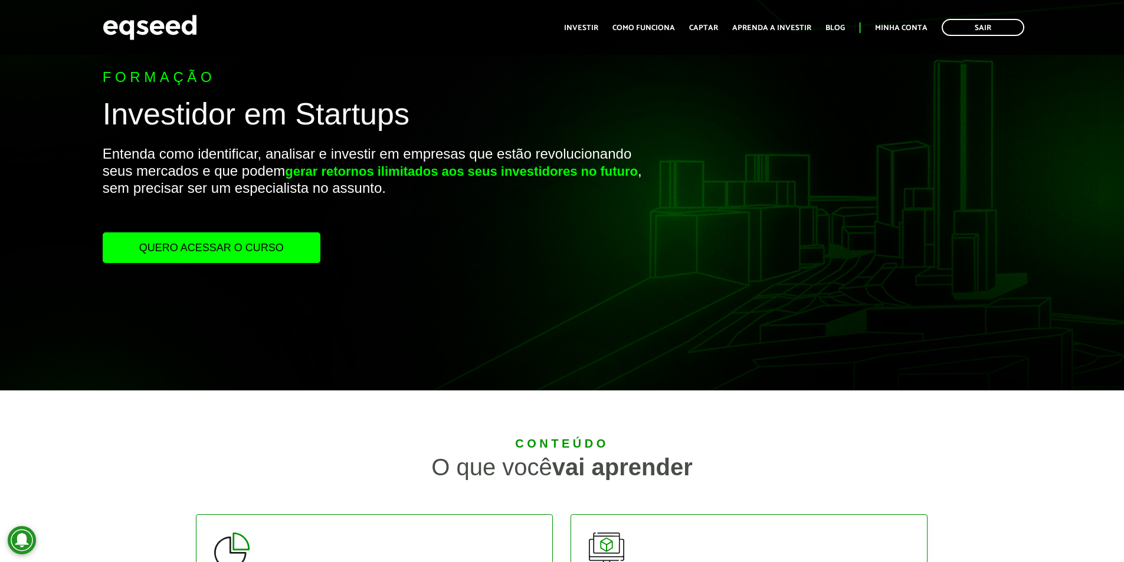
scroll to position [0, 0]
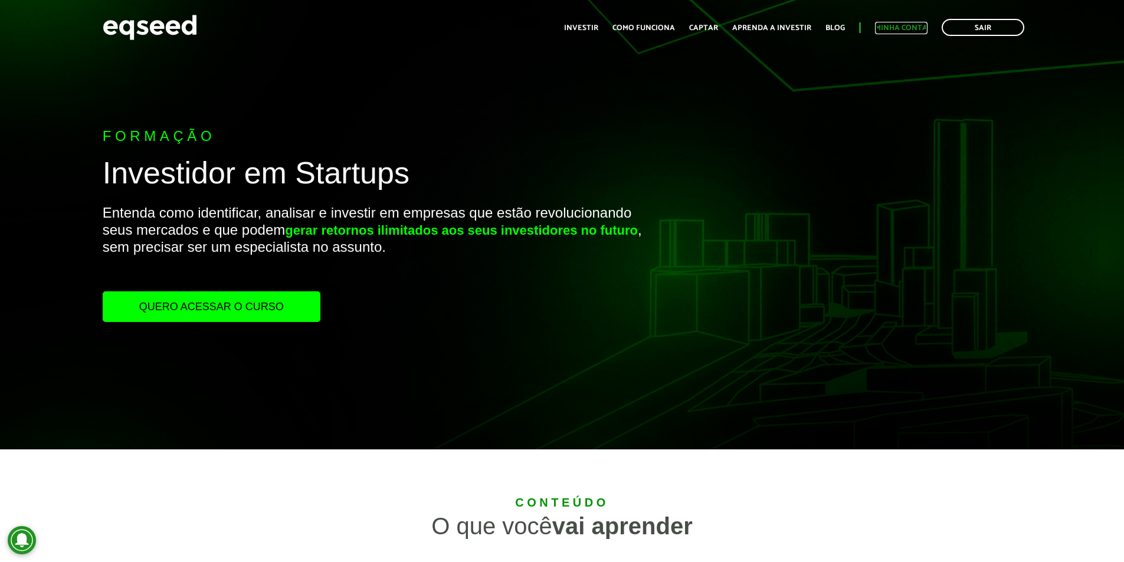
click at [905, 29] on link "Minha conta" at bounding box center [901, 28] width 53 height 8
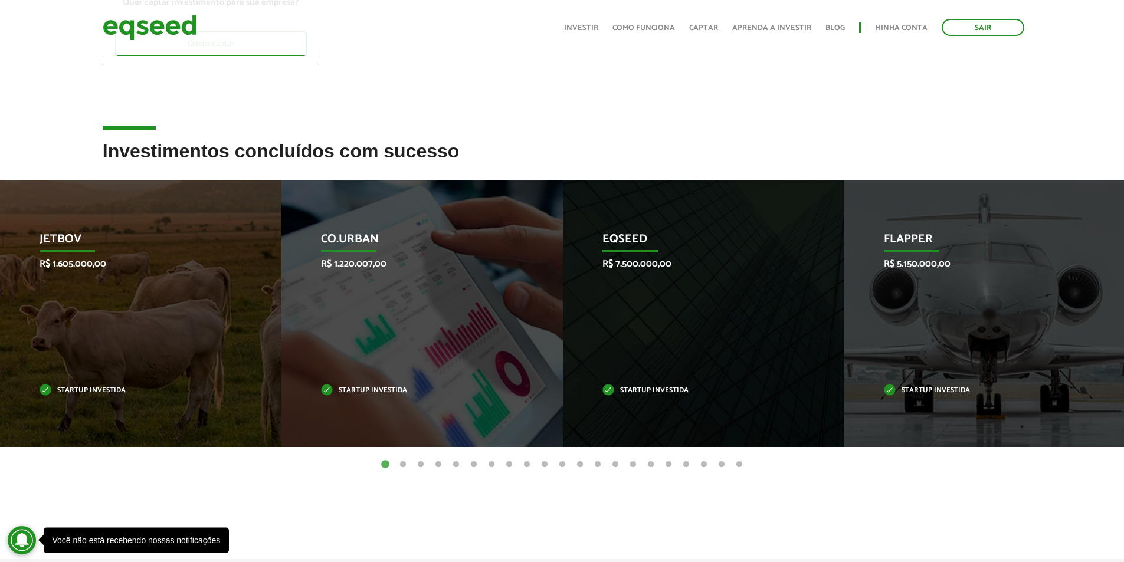
click at [23, 540] on icon at bounding box center [22, 541] width 14 height 14
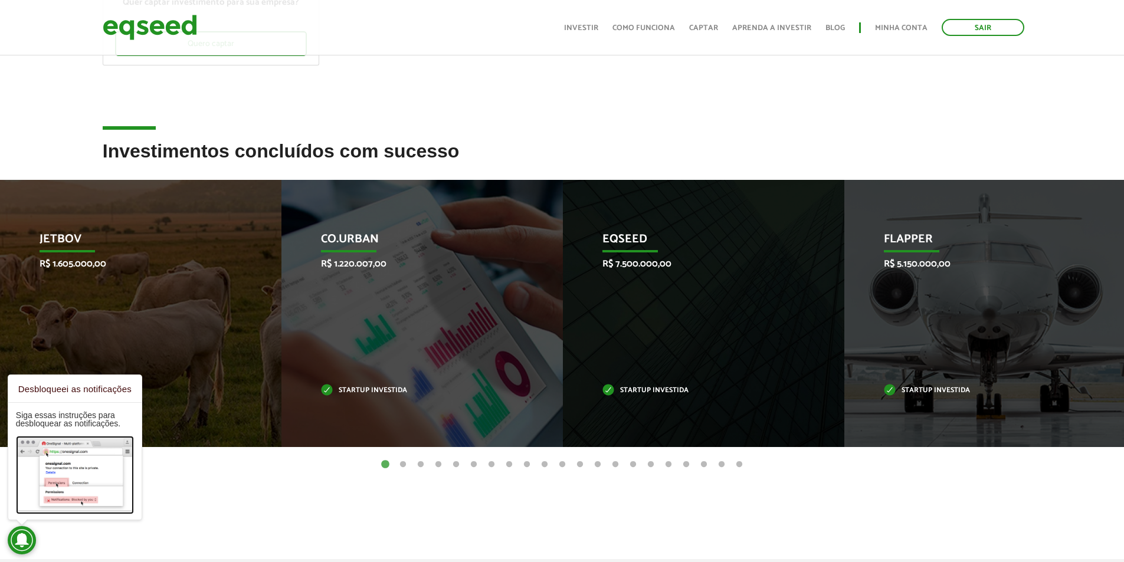
click at [68, 460] on img at bounding box center [75, 474] width 118 height 77
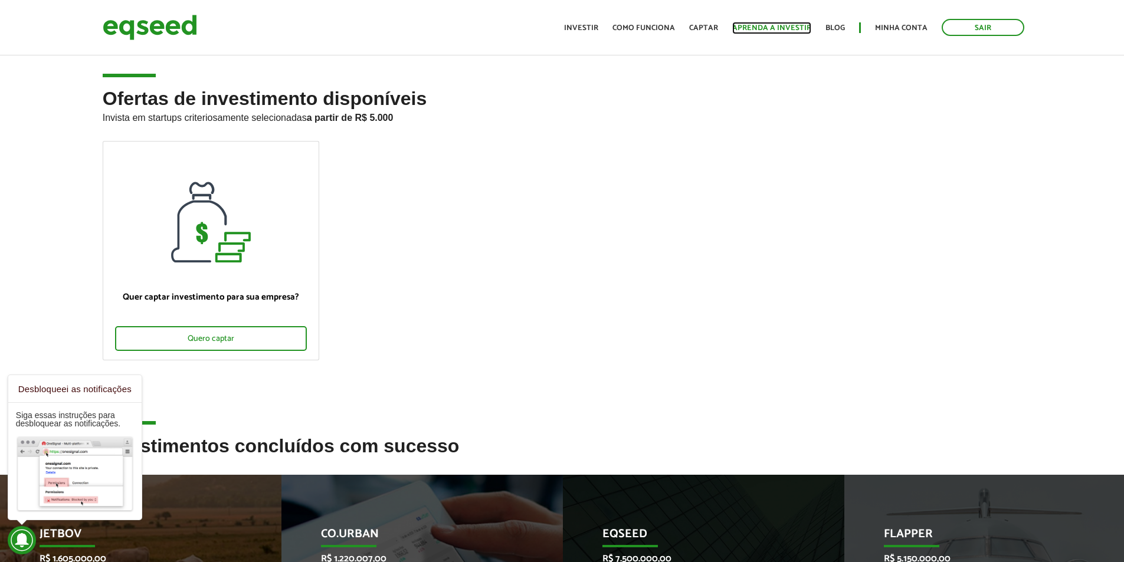
click at [768, 26] on link "Aprenda a investir" at bounding box center [771, 28] width 79 height 8
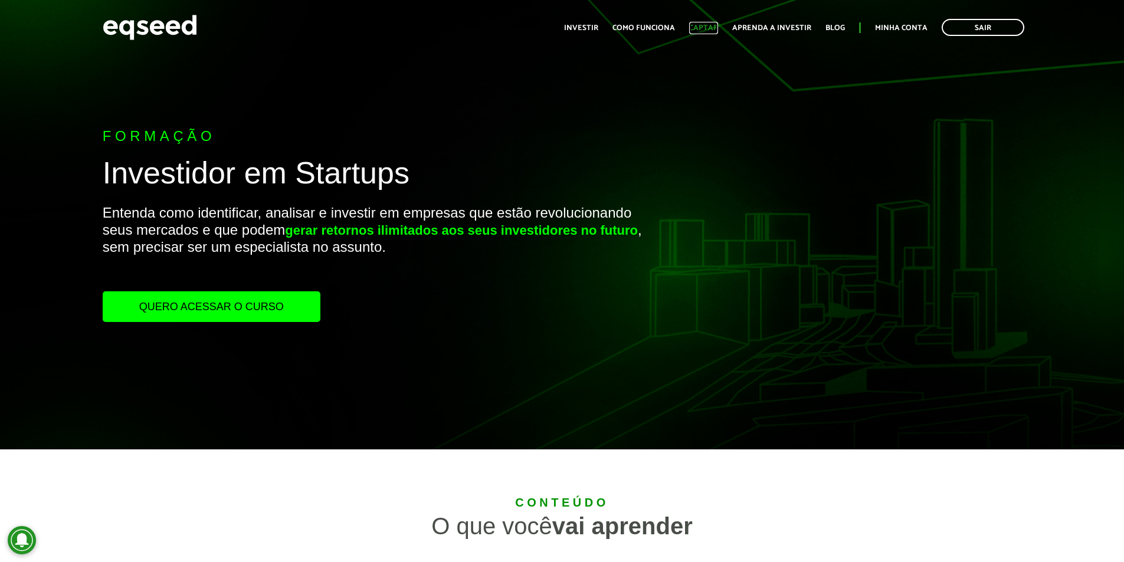
click at [717, 31] on link "Captar" at bounding box center [703, 28] width 29 height 8
click at [643, 24] on link "Como funciona" at bounding box center [644, 28] width 63 height 8
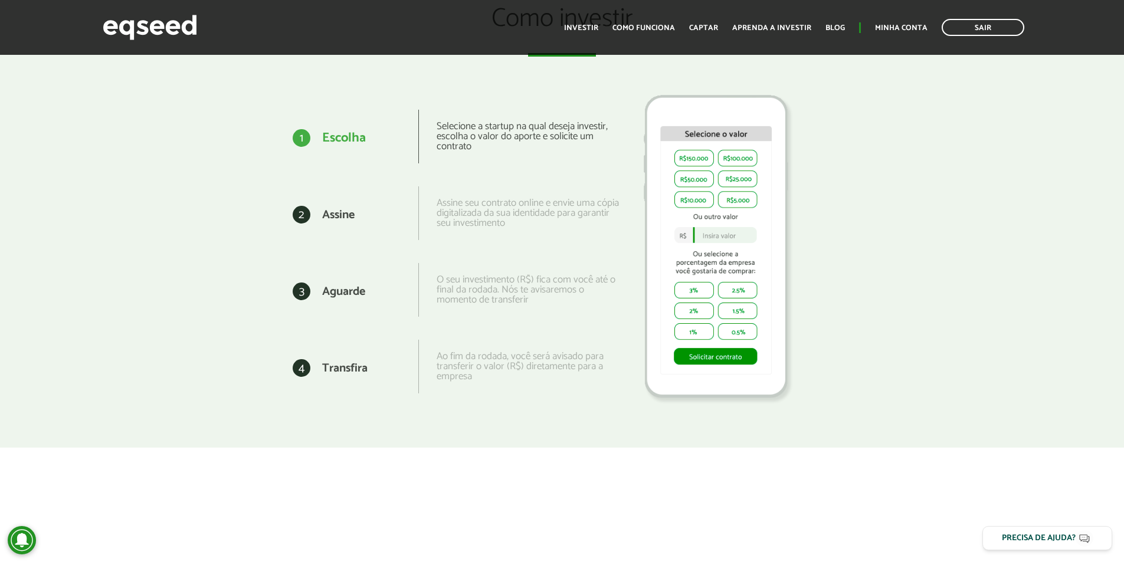
scroll to position [1209, 0]
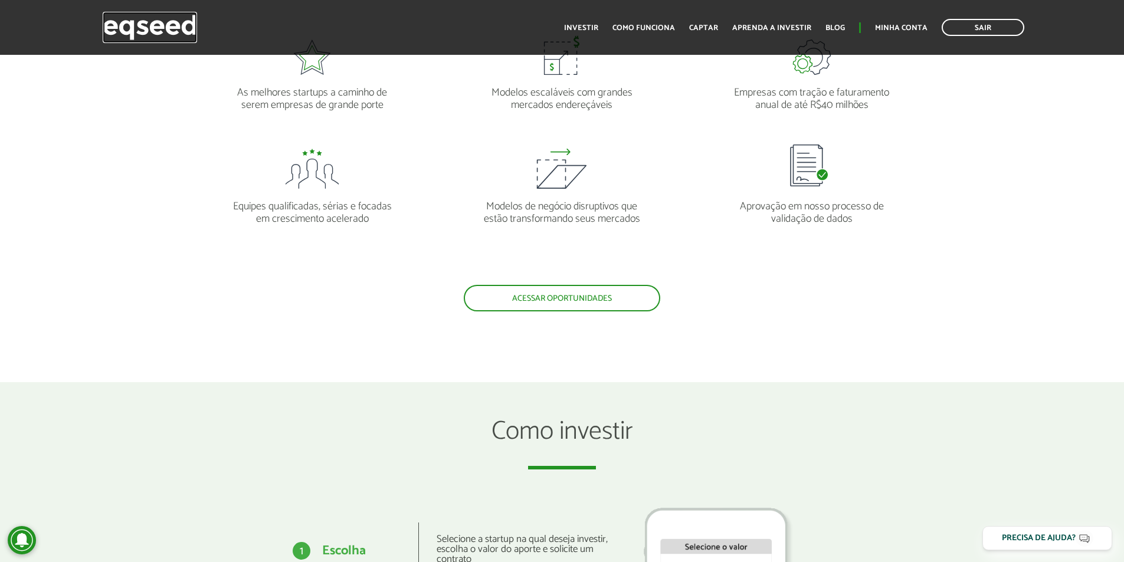
click at [150, 24] on img at bounding box center [150, 27] width 94 height 31
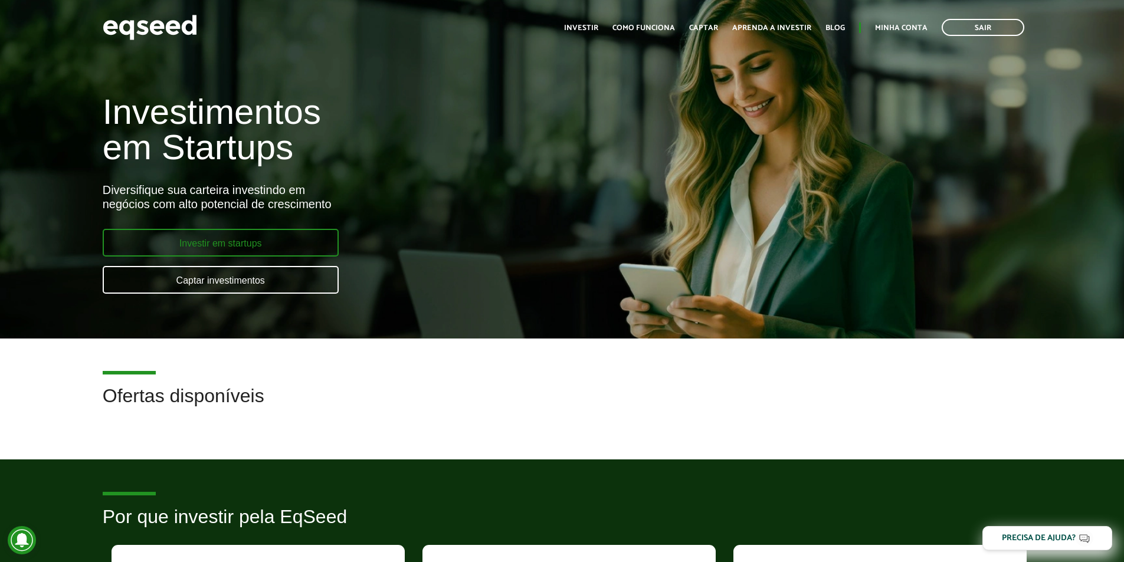
click at [249, 242] on link "Investir em startups" at bounding box center [221, 243] width 236 height 28
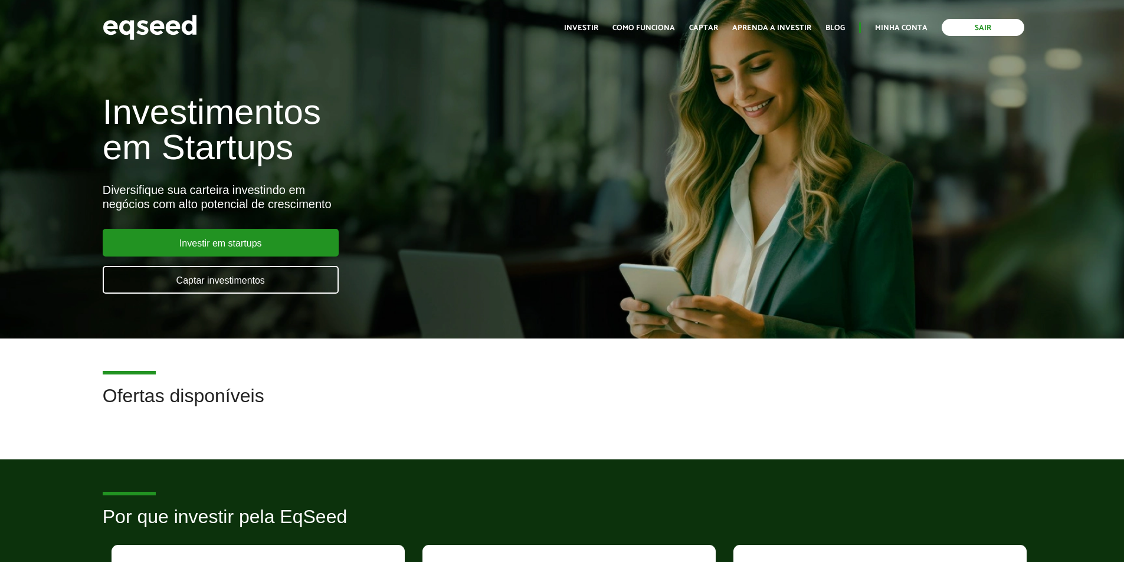
click at [957, 26] on link "Sair" at bounding box center [983, 27] width 83 height 17
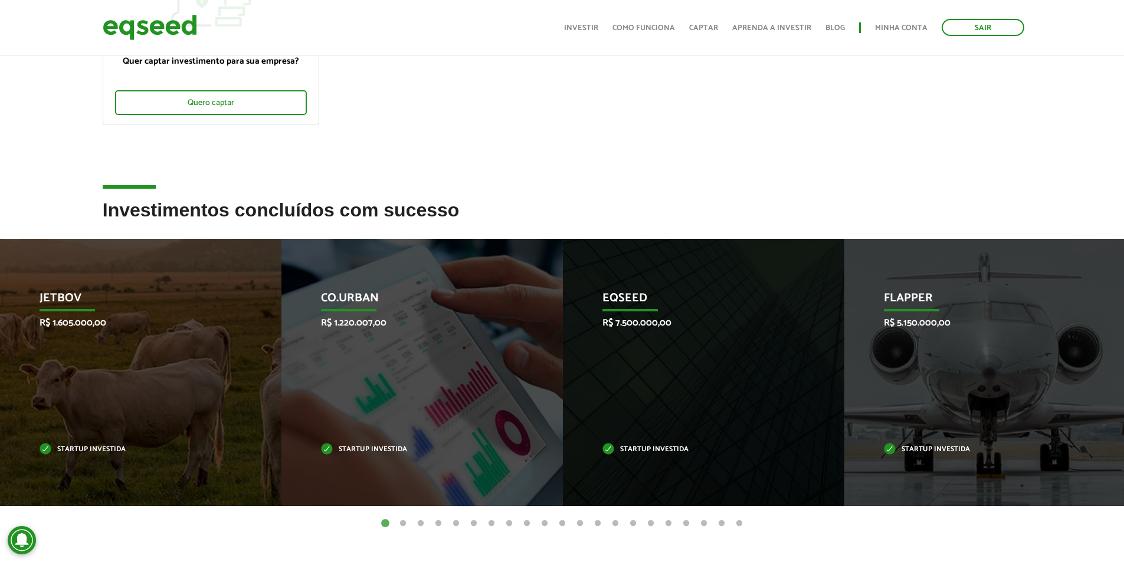
scroll to position [295, 0]
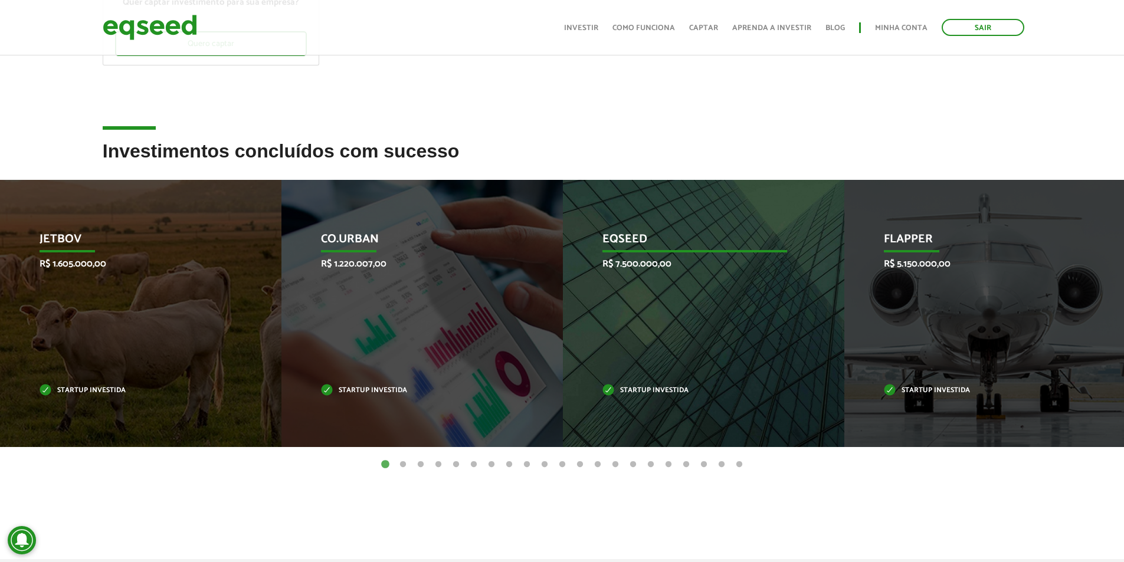
click at [656, 318] on div "EqSeed R$ 7.500.000,00 Startup investida" at bounding box center [695, 313] width 264 height 267
click at [634, 238] on p "EqSeed" at bounding box center [695, 243] width 185 height 20
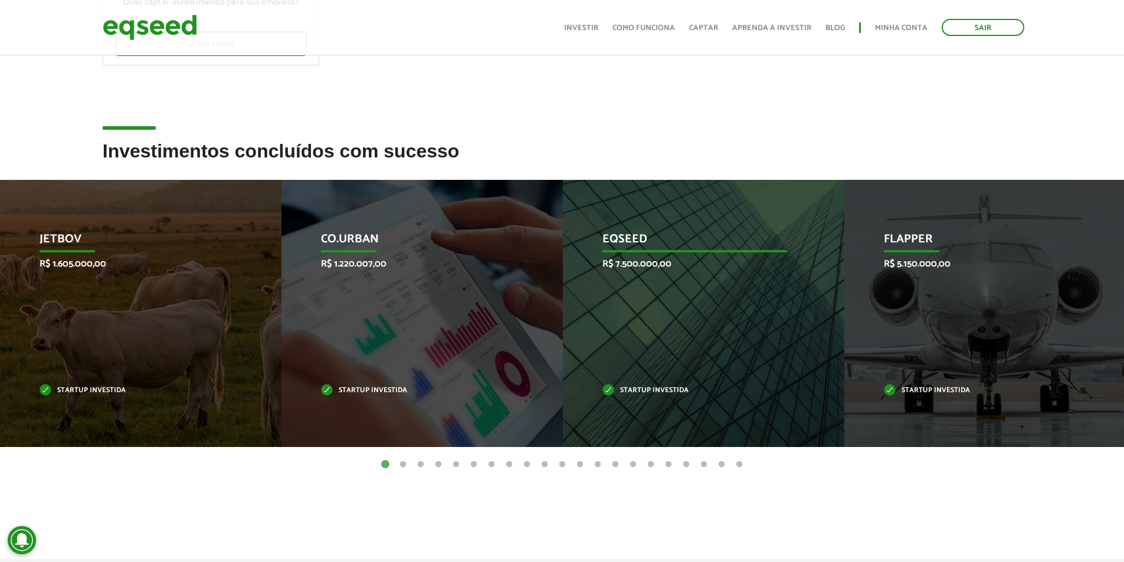
click at [643, 392] on p "Startup investida" at bounding box center [695, 391] width 185 height 6
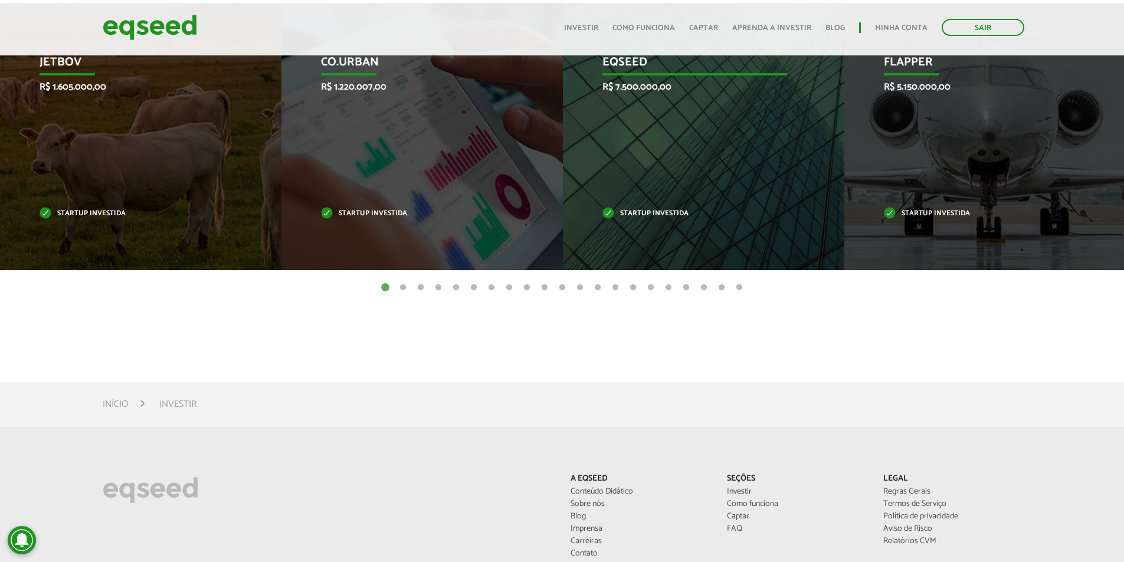
scroll to position [236, 0]
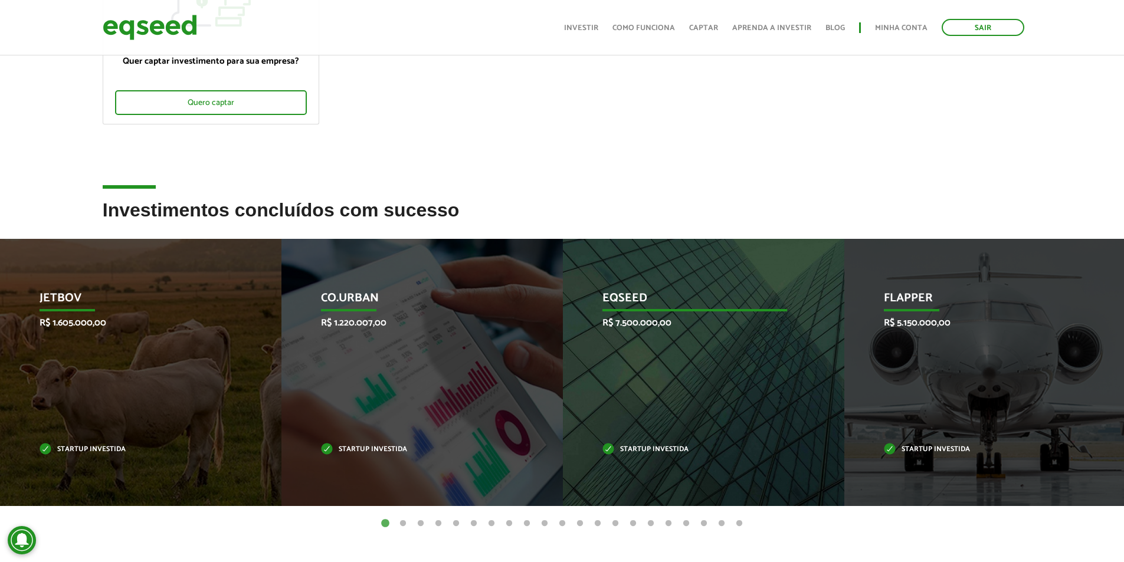
click at [629, 300] on p "EqSeed" at bounding box center [695, 302] width 185 height 20
click at [629, 299] on p "EqSeed" at bounding box center [695, 302] width 185 height 20
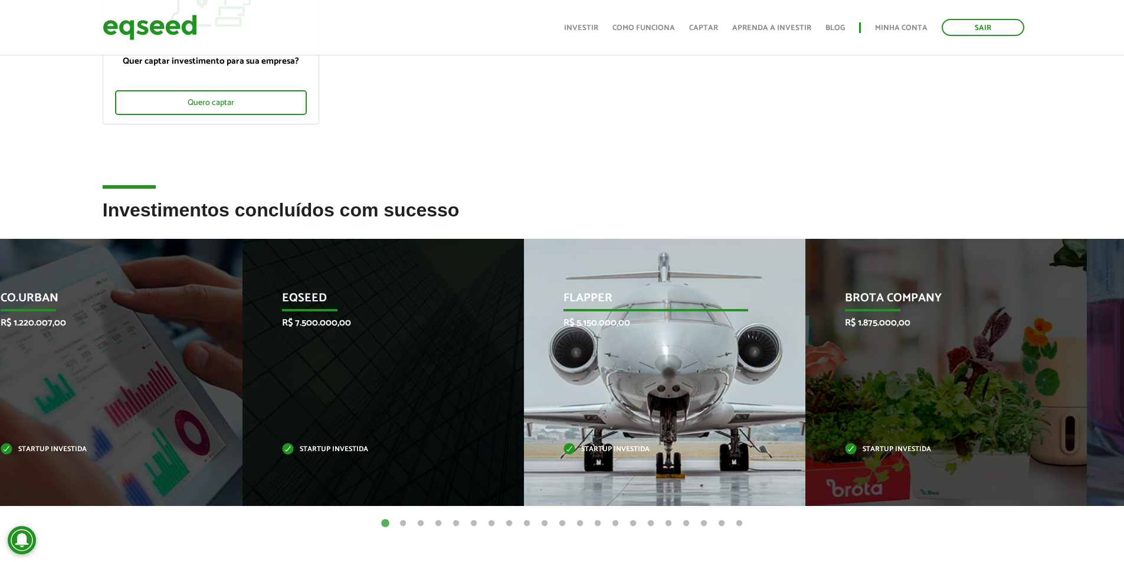
drag, startPoint x: 1007, startPoint y: 384, endPoint x: 644, endPoint y: 388, distance: 363.0
click at [647, 388] on div "Flapper R$ 5.150.000,00 Startup investida" at bounding box center [656, 372] width 264 height 267
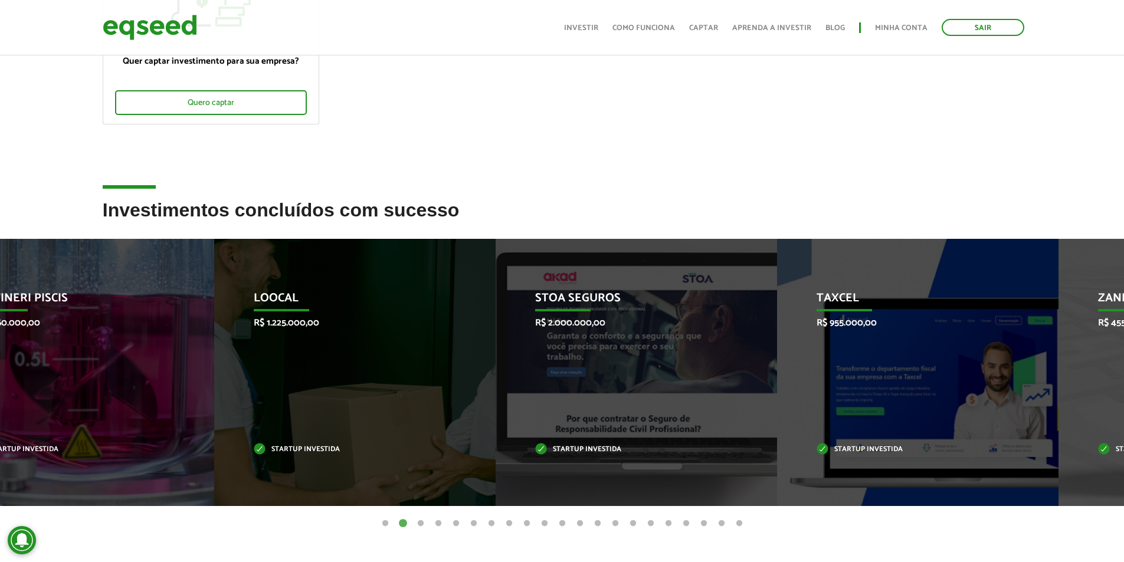
drag, startPoint x: 972, startPoint y: 365, endPoint x: 552, endPoint y: 367, distance: 420.2
click at [564, 367] on div "STOA Seguros R$ 2.000.000,00 Startup investida" at bounding box center [628, 372] width 264 height 267
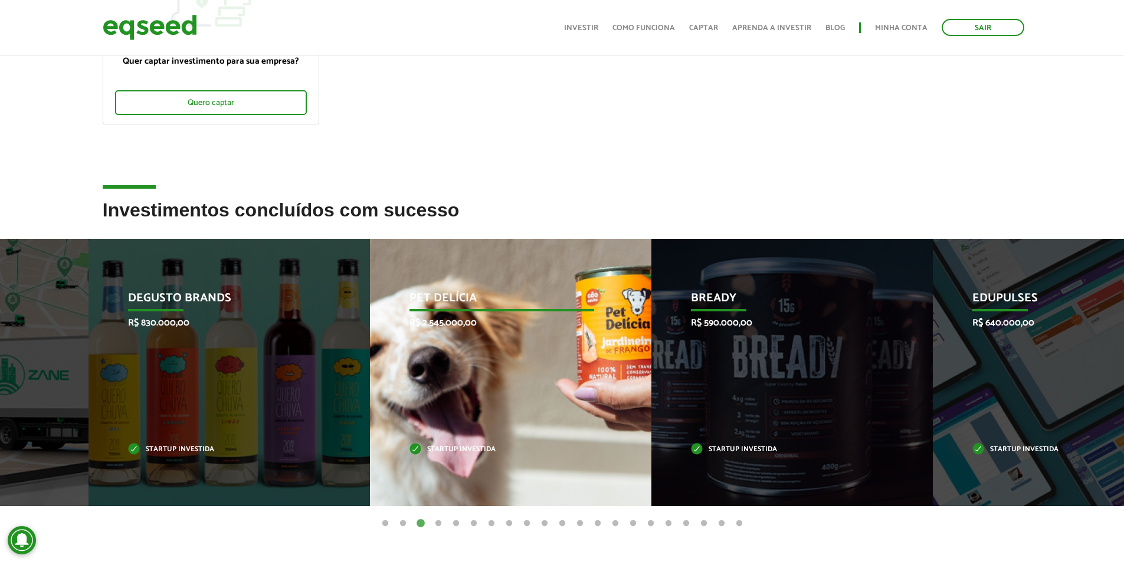
drag, startPoint x: 938, startPoint y: 401, endPoint x: 443, endPoint y: 395, distance: 494.6
click at [444, 395] on div "Pet Delícia R$ 2.545.000,00 Startup investida" at bounding box center [502, 372] width 264 height 267
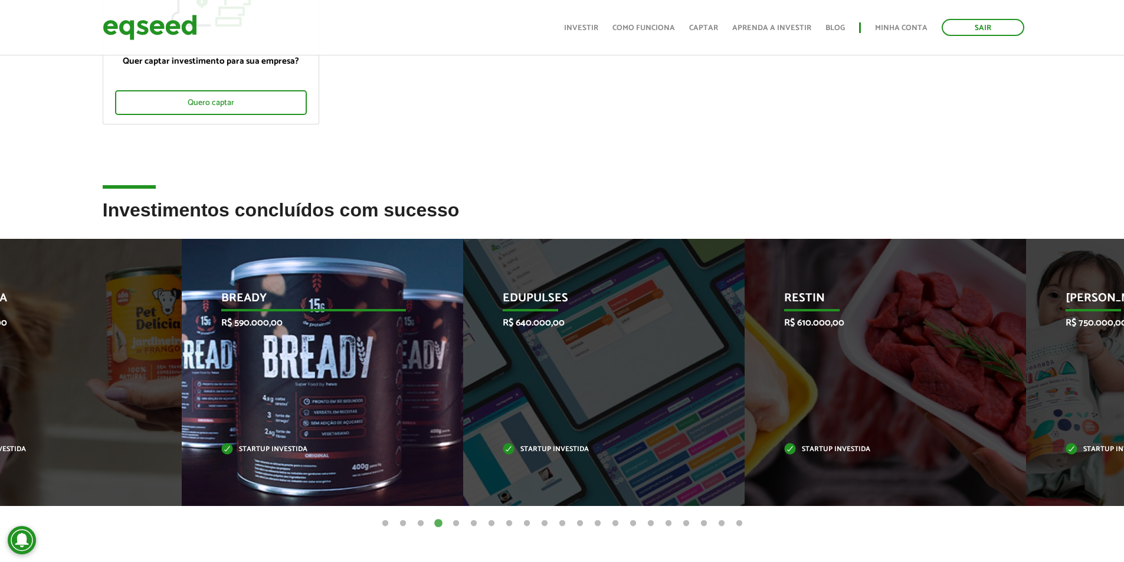
drag, startPoint x: 468, startPoint y: 375, endPoint x: 803, endPoint y: 378, distance: 334.7
click at [727, 377] on div "Edupulses R$ 640.000,00 Startup investida" at bounding box center [595, 372] width 264 height 267
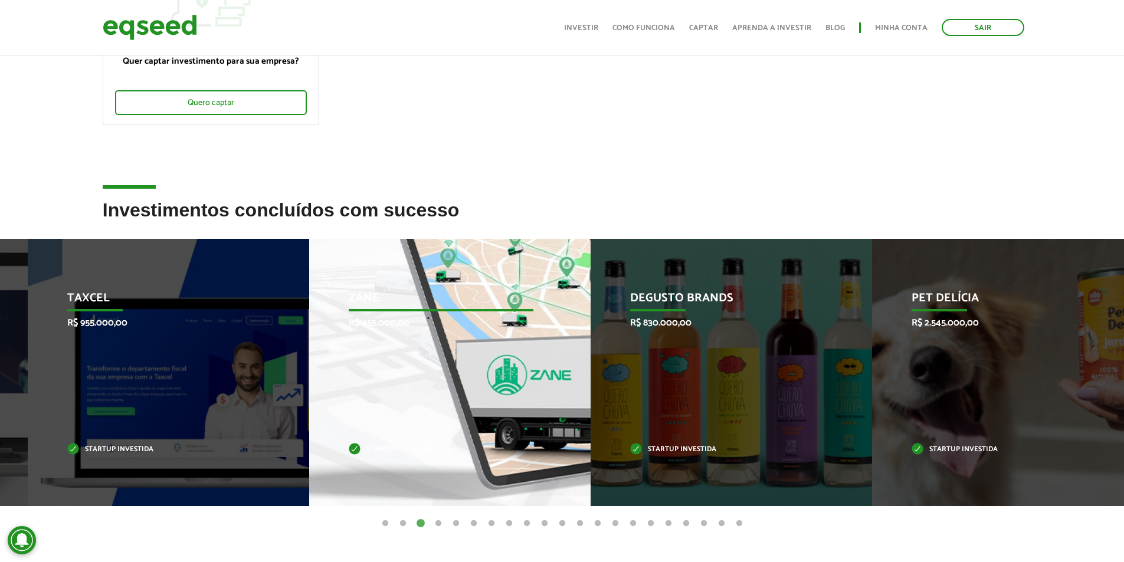
drag, startPoint x: 451, startPoint y: 378, endPoint x: 802, endPoint y: 378, distance: 351.2
click at [573, 378] on div "Zane R$ 455.000,00 Startup investida" at bounding box center [441, 372] width 264 height 267
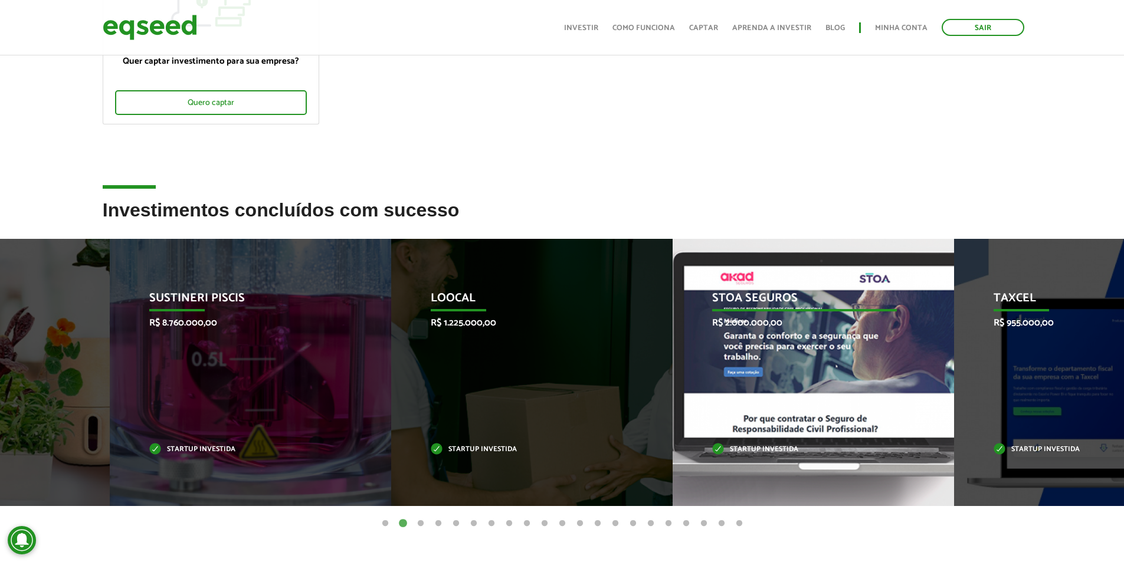
drag, startPoint x: 594, startPoint y: 375, endPoint x: 434, endPoint y: 377, distance: 160.0
click at [463, 375] on div "Loocal R$ 1.225.000,00 Startup investida" at bounding box center [523, 372] width 264 height 267
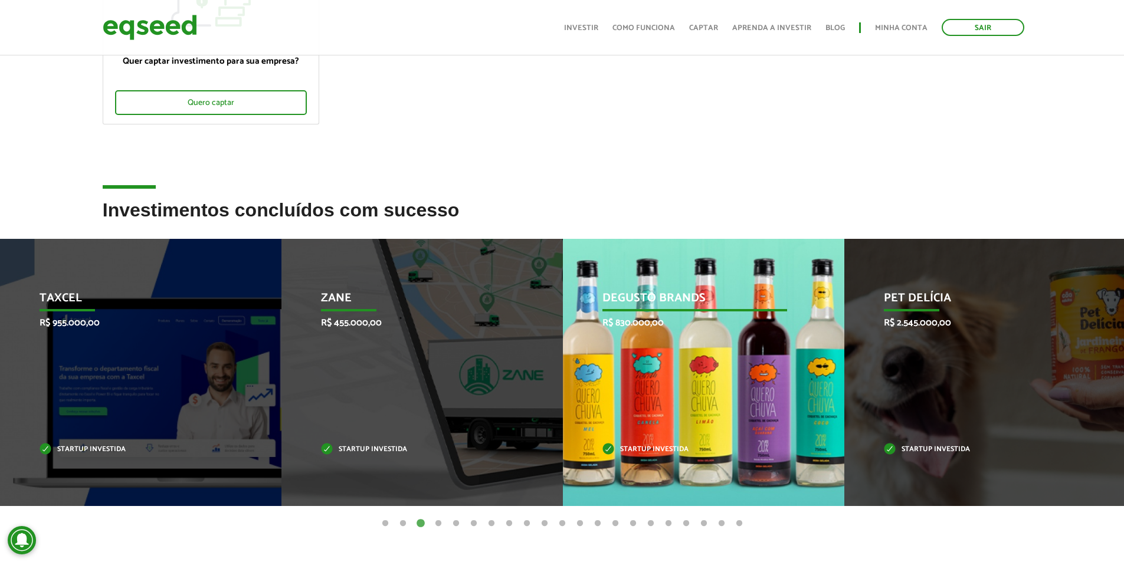
drag, startPoint x: 428, startPoint y: 384, endPoint x: 379, endPoint y: 391, distance: 50.0
click at [563, 387] on div "Degusto Brands R$ 830.000,00 Startup investida" at bounding box center [695, 372] width 264 height 267
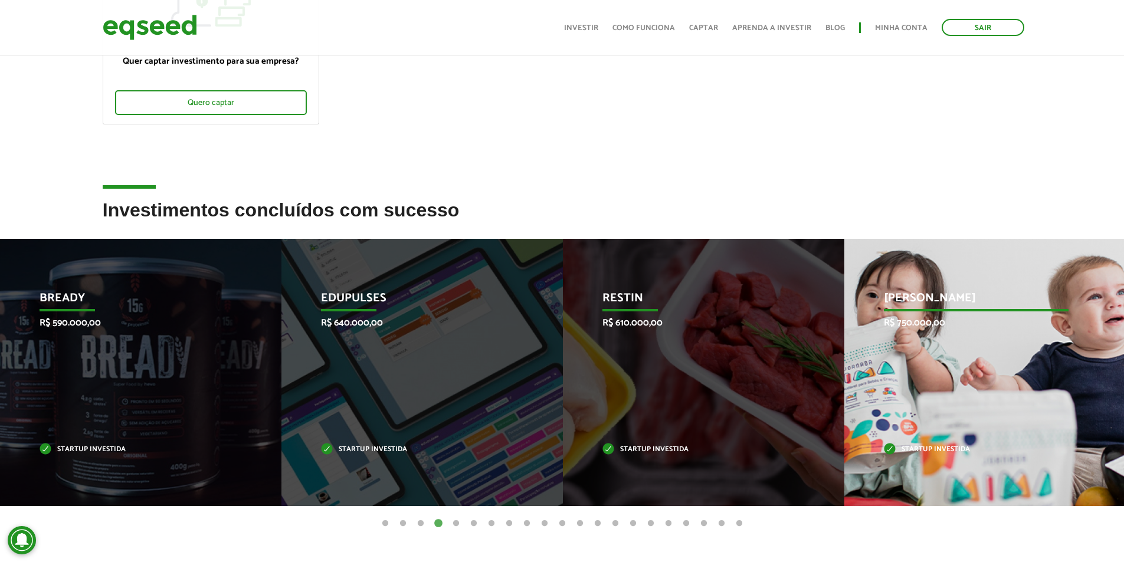
click at [930, 395] on div "Jornada Mima R$ 750.000,00 Startup investida" at bounding box center [977, 372] width 264 height 267
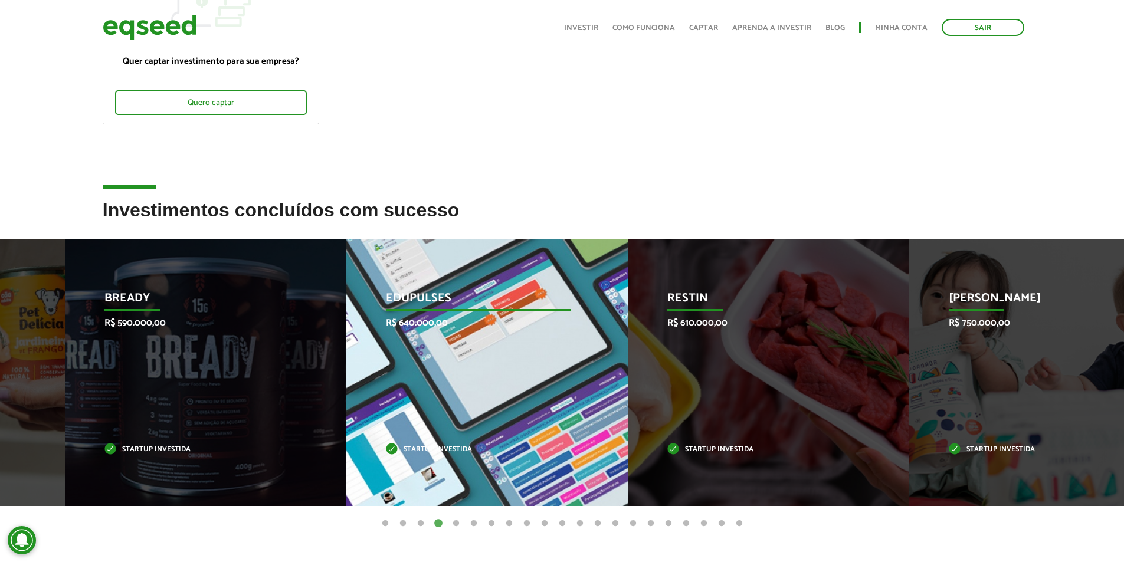
drag, startPoint x: 453, startPoint y: 395, endPoint x: 820, endPoint y: 396, distance: 367.7
click at [610, 395] on div "Edupulses R$ 640.000,00 Startup investida" at bounding box center [478, 372] width 264 height 267
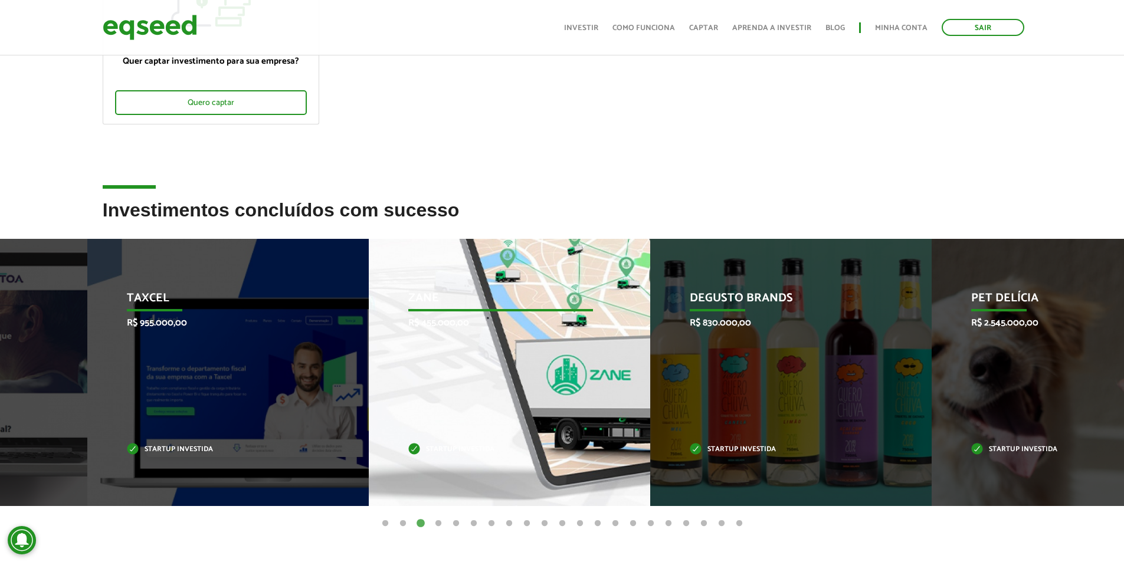
drag, startPoint x: 423, startPoint y: 400, endPoint x: 855, endPoint y: 397, distance: 432.6
click at [633, 398] on div "Zane R$ 455.000,00 Startup investida" at bounding box center [501, 372] width 264 height 267
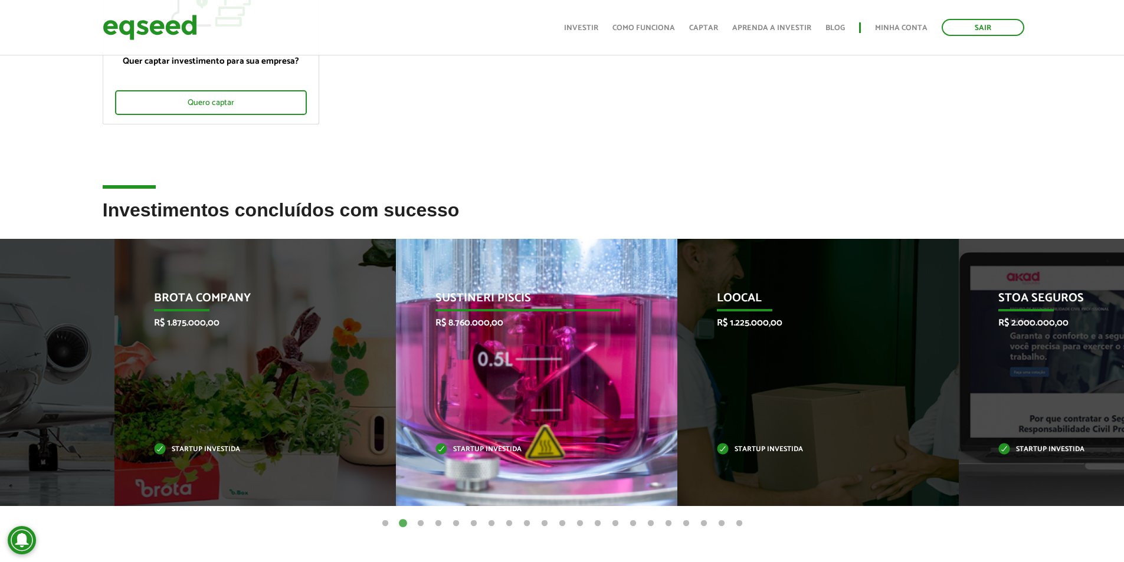
drag, startPoint x: 546, startPoint y: 390, endPoint x: 907, endPoint y: 390, distance: 361.2
click at [660, 390] on div "Sustineri Piscis R$ 8.760.000,00 Startup investida" at bounding box center [528, 372] width 264 height 267
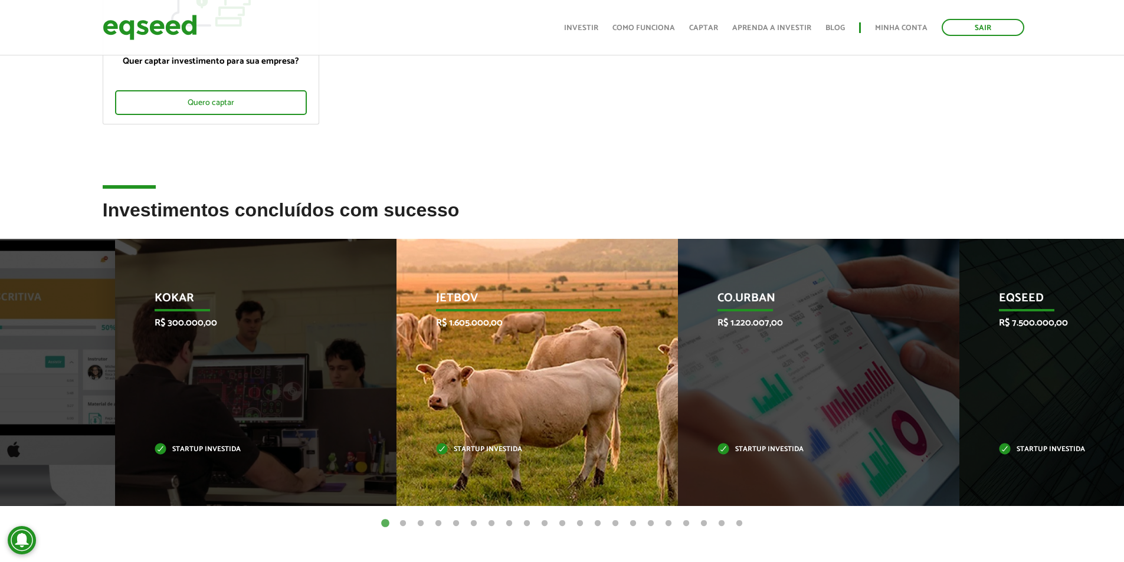
drag, startPoint x: 475, startPoint y: 382, endPoint x: 893, endPoint y: 406, distance: 418.5
click at [882, 413] on div "Co.Urban R$ 1.220.007,00 Startup investida" at bounding box center [810, 372] width 264 height 267
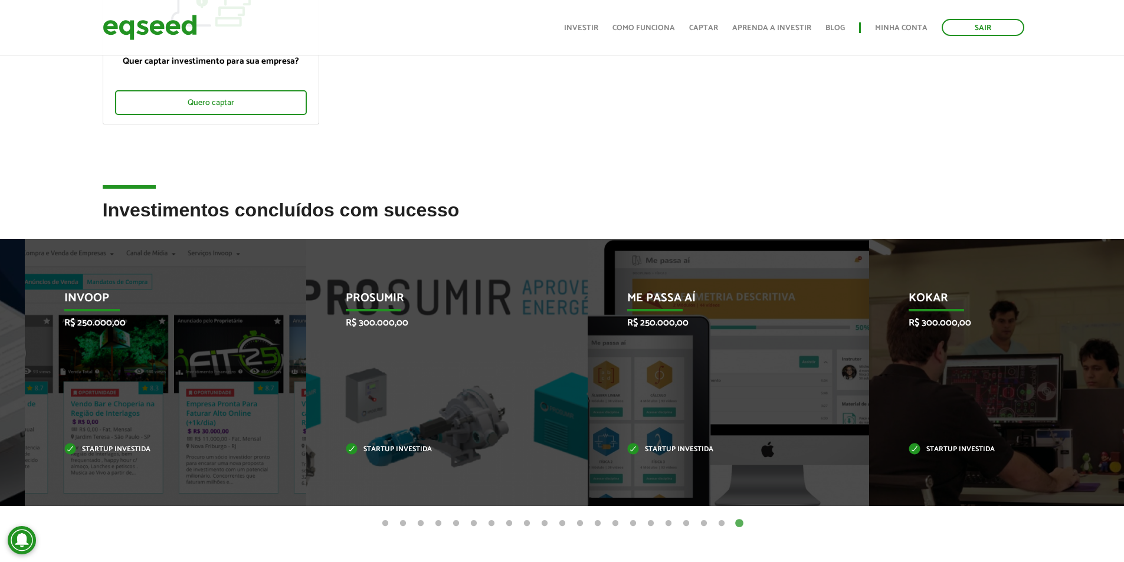
drag, startPoint x: 921, startPoint y: 388, endPoint x: 1133, endPoint y: 404, distance: 211.9
click at [1124, 326] on html "Sair Toggle navigation Toggle navigation Início Investir Como funciona" at bounding box center [562, 45] width 1124 height 562
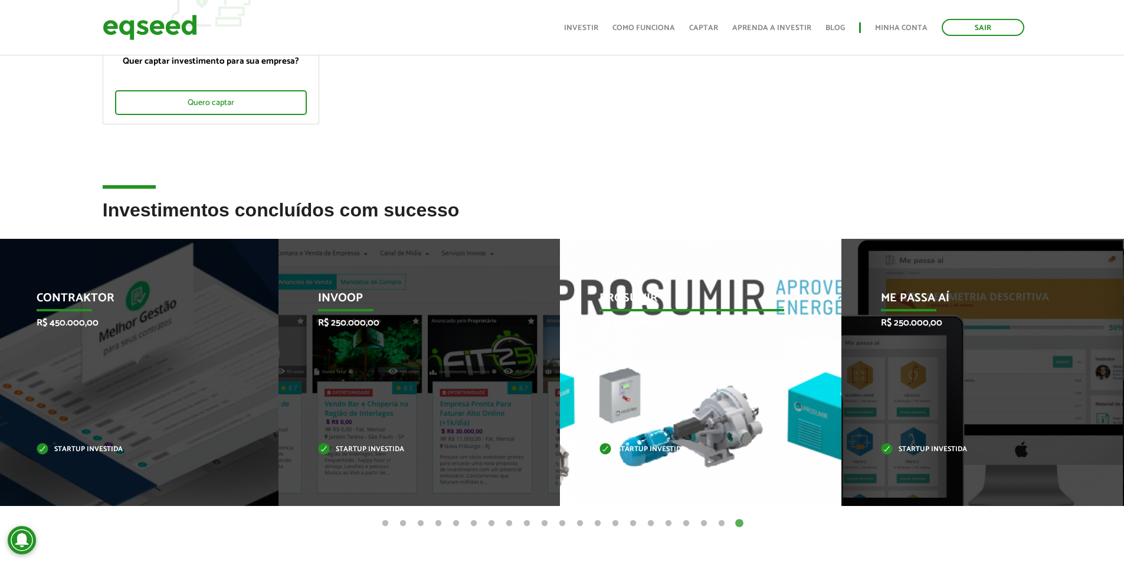
drag, startPoint x: 712, startPoint y: 394, endPoint x: 953, endPoint y: 400, distance: 240.9
click at [824, 399] on div "Prosumir R$ 300.000,00 Startup investida" at bounding box center [692, 372] width 264 height 267
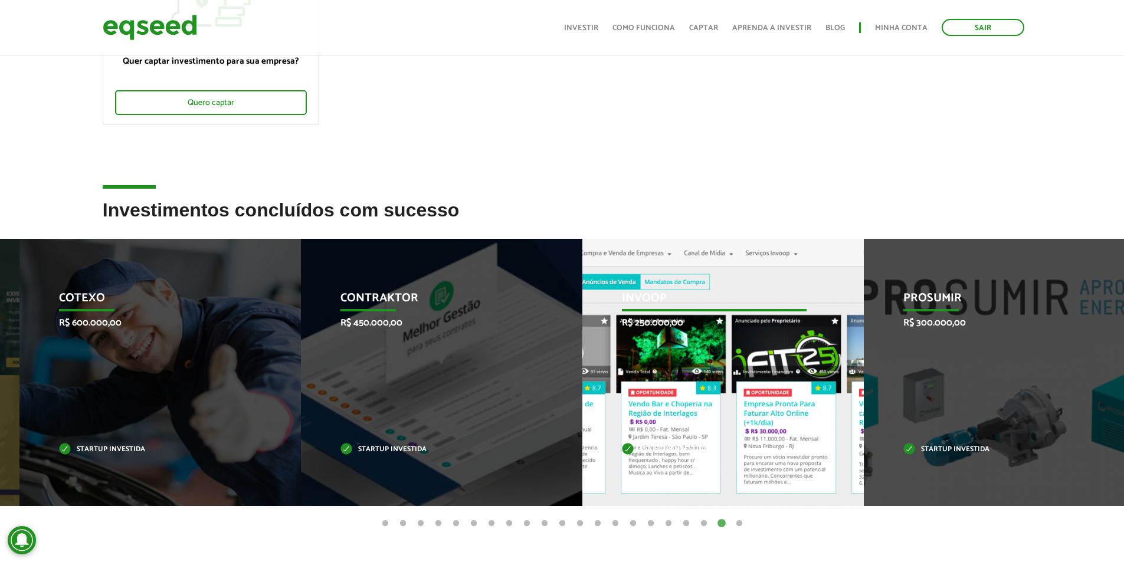
drag, startPoint x: 779, startPoint y: 388, endPoint x: 1026, endPoint y: 397, distance: 247.5
click at [846, 392] on div "Invoop R$ 250.000,00 Startup investida" at bounding box center [715, 372] width 264 height 267
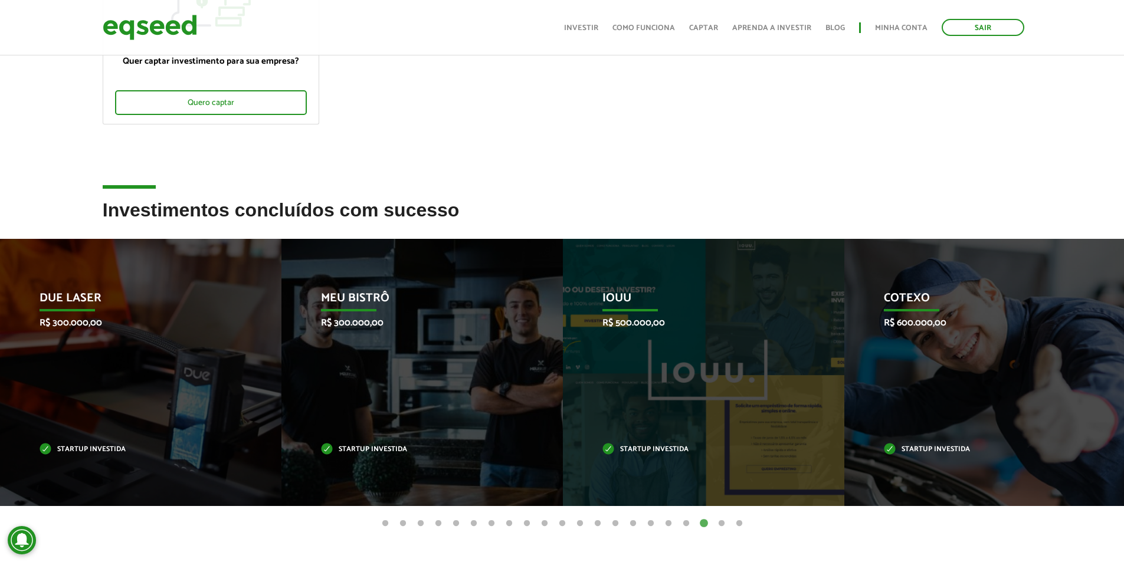
click at [387, 525] on button "1" at bounding box center [386, 524] width 12 height 12
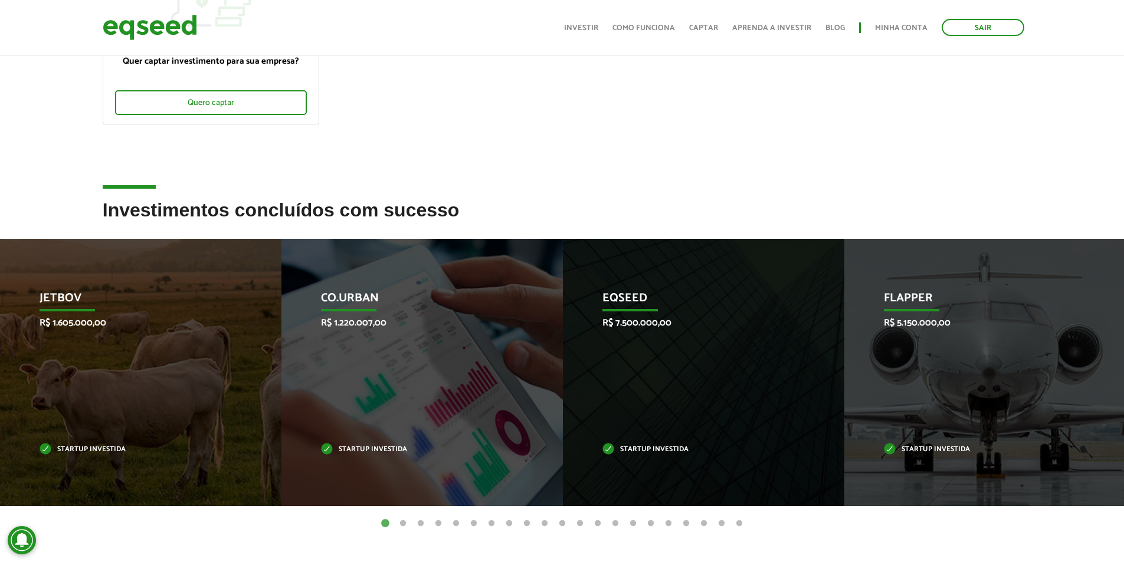
scroll to position [0, 0]
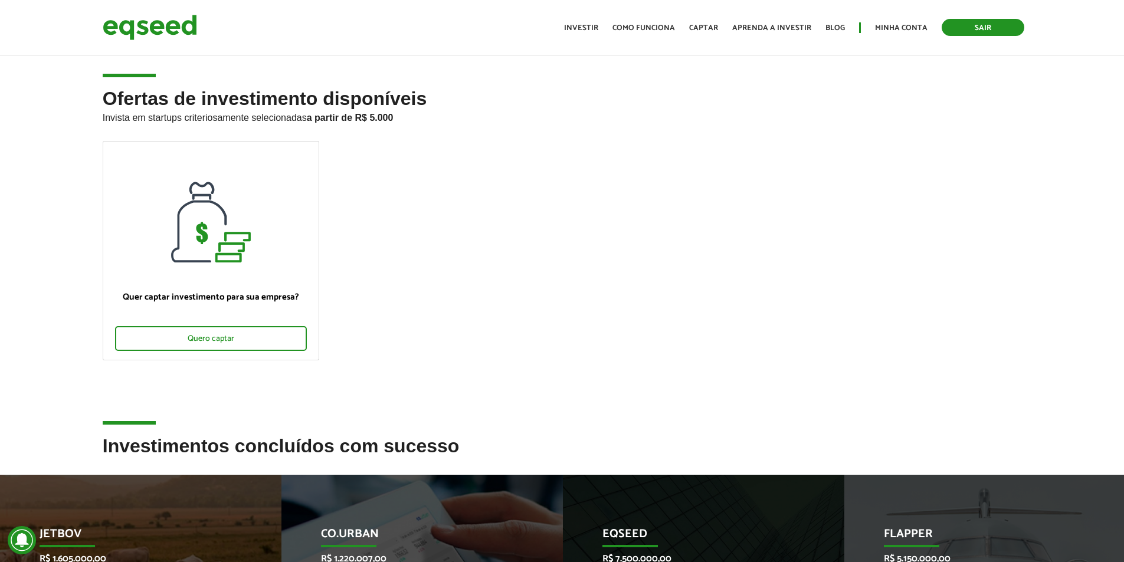
click at [967, 27] on link "Sair" at bounding box center [983, 27] width 83 height 17
